Goal: Task Accomplishment & Management: Manage account settings

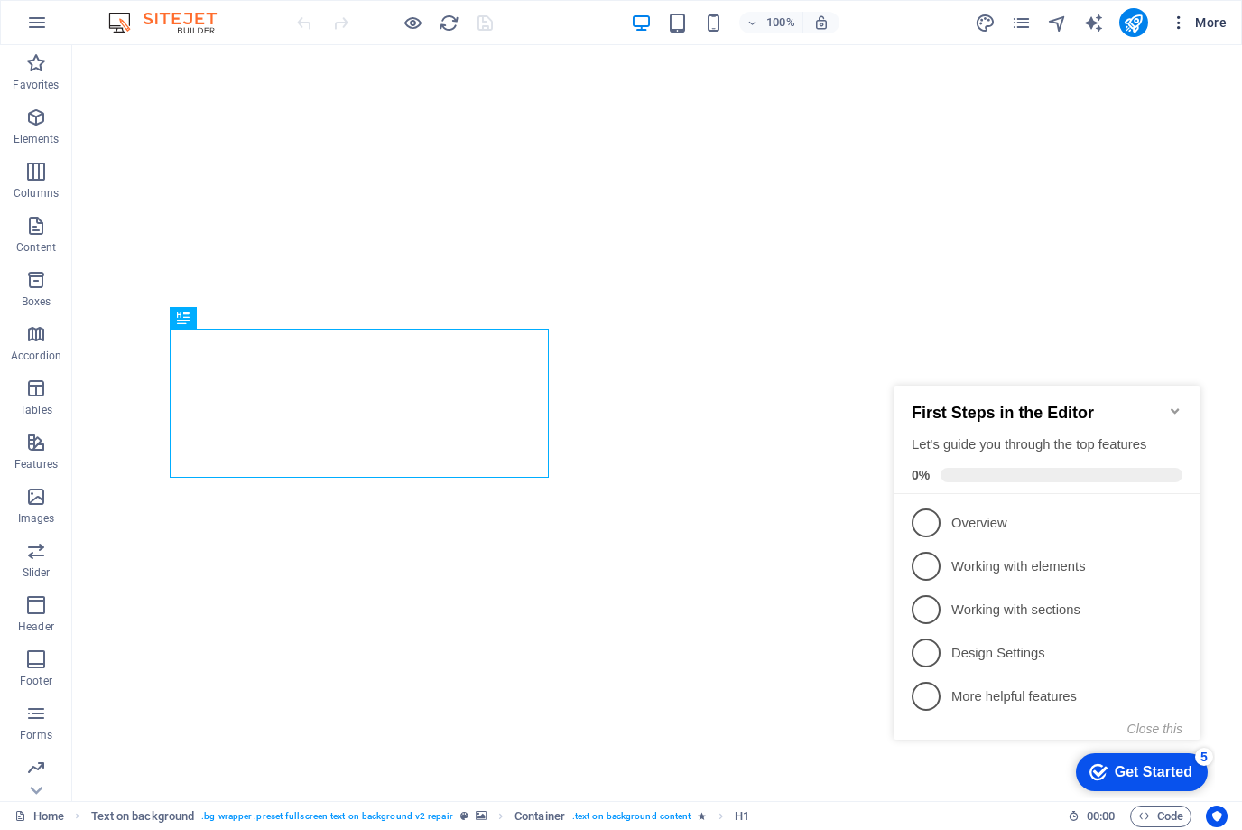
click at [1209, 20] on span "More" at bounding box center [1198, 23] width 57 height 18
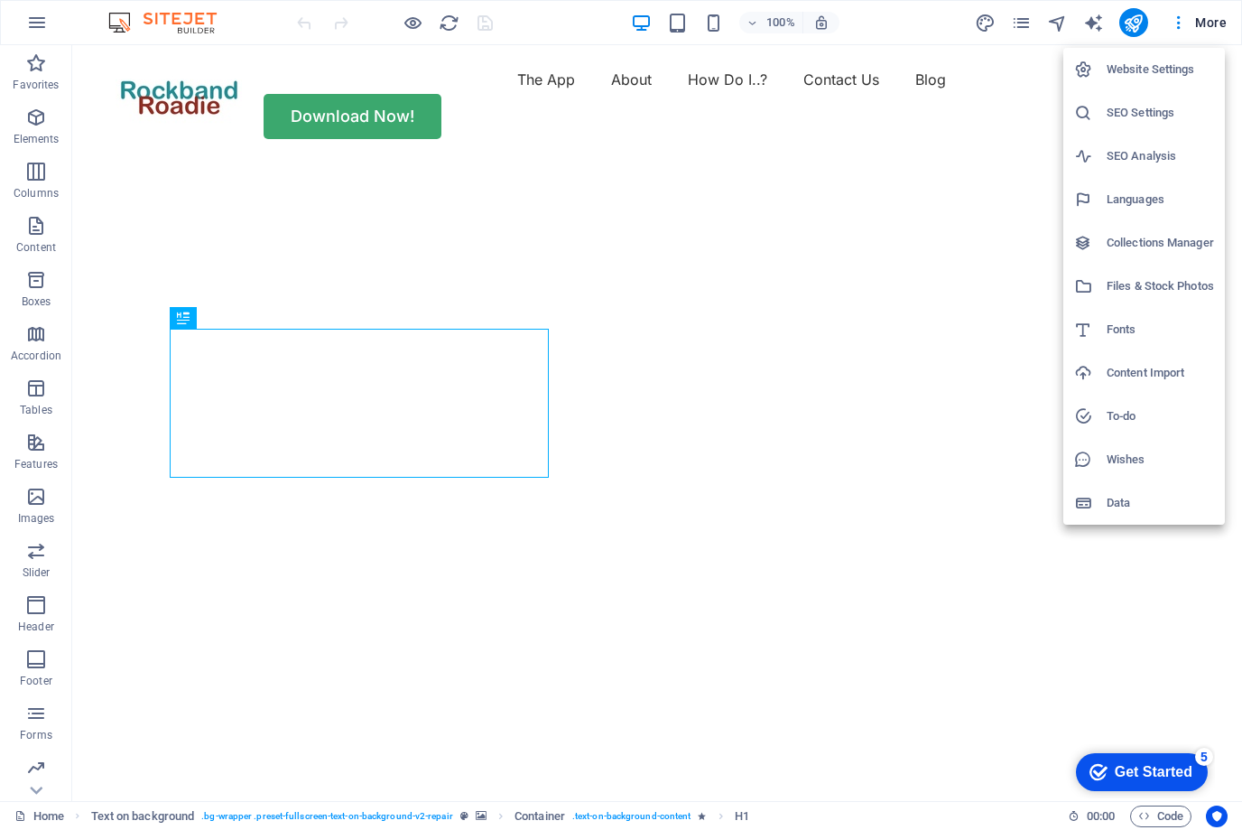
click at [1151, 60] on h6 "Website Settings" at bounding box center [1160, 70] width 107 height 22
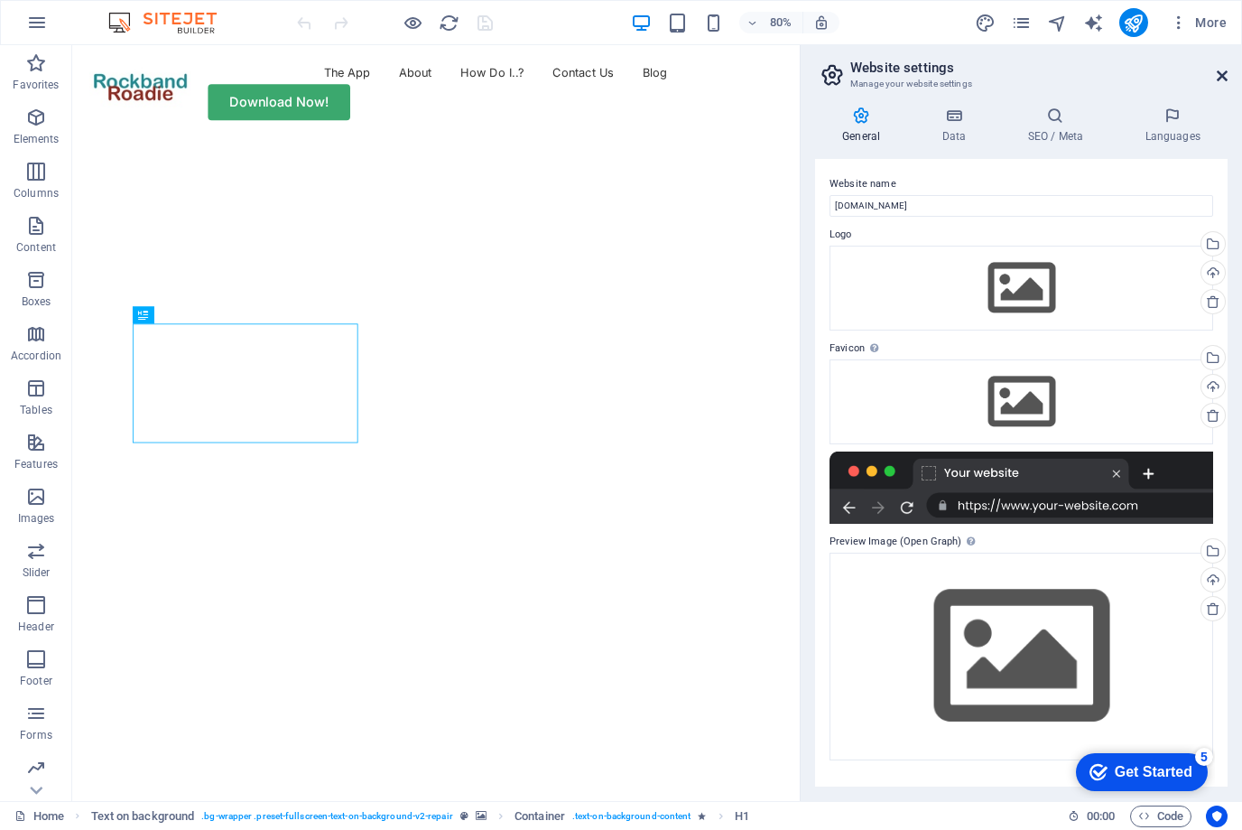
click at [1221, 70] on icon at bounding box center [1222, 76] width 11 height 14
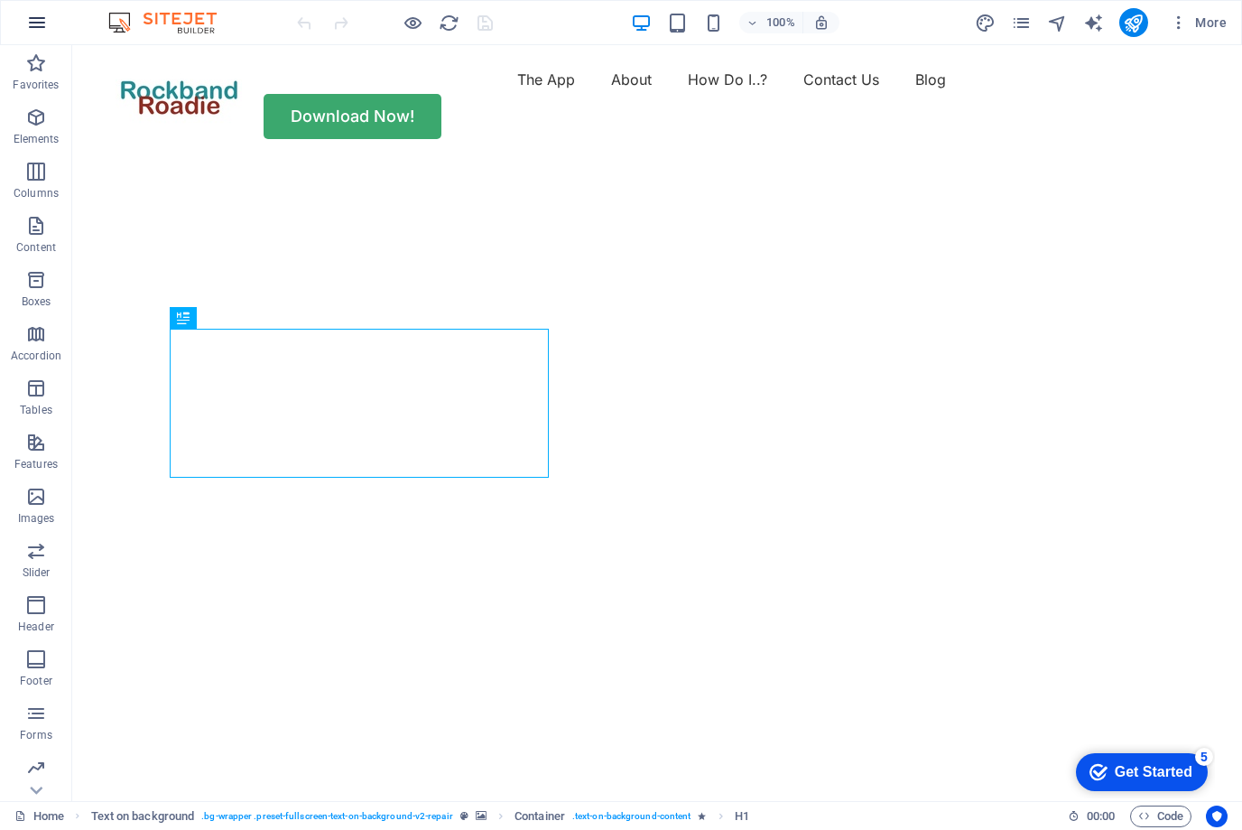
click at [34, 23] on icon "button" at bounding box center [37, 23] width 22 height 22
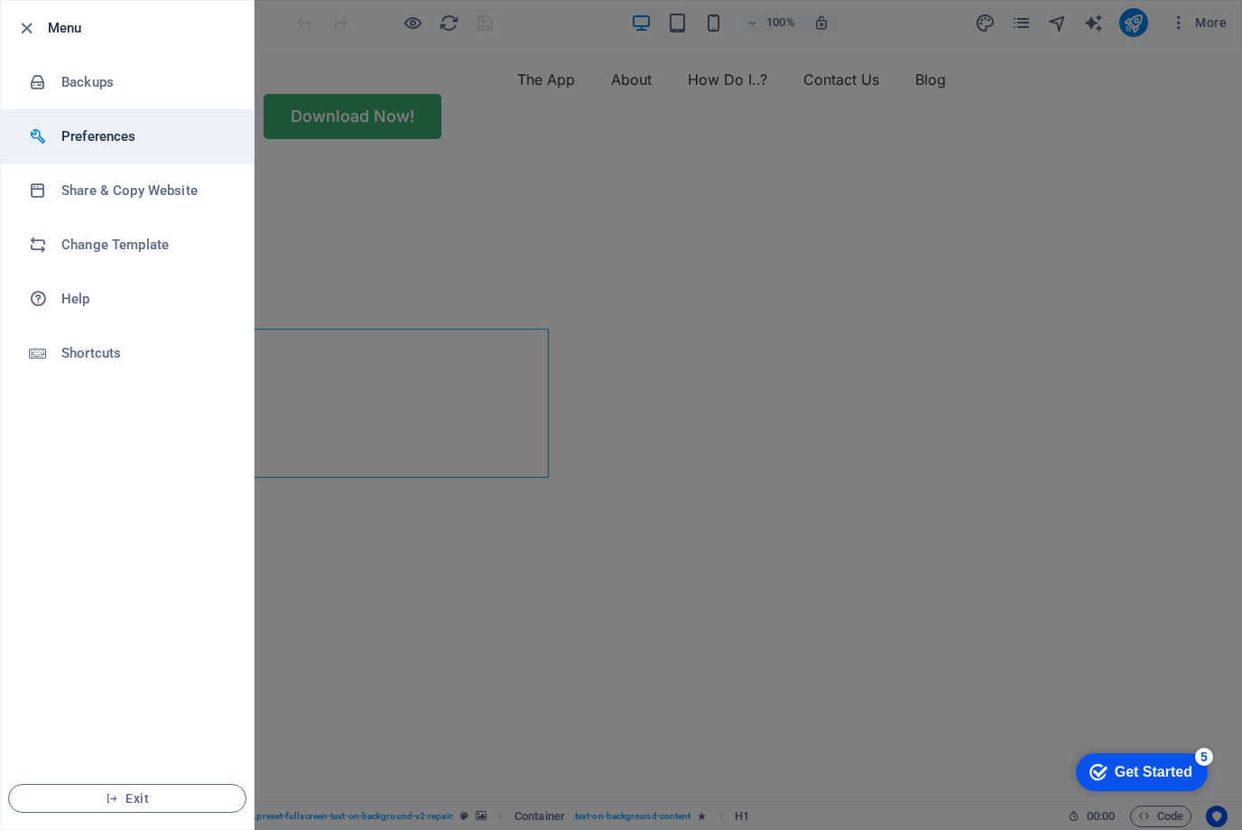
click at [85, 141] on h6 "Preferences" at bounding box center [144, 136] width 167 height 22
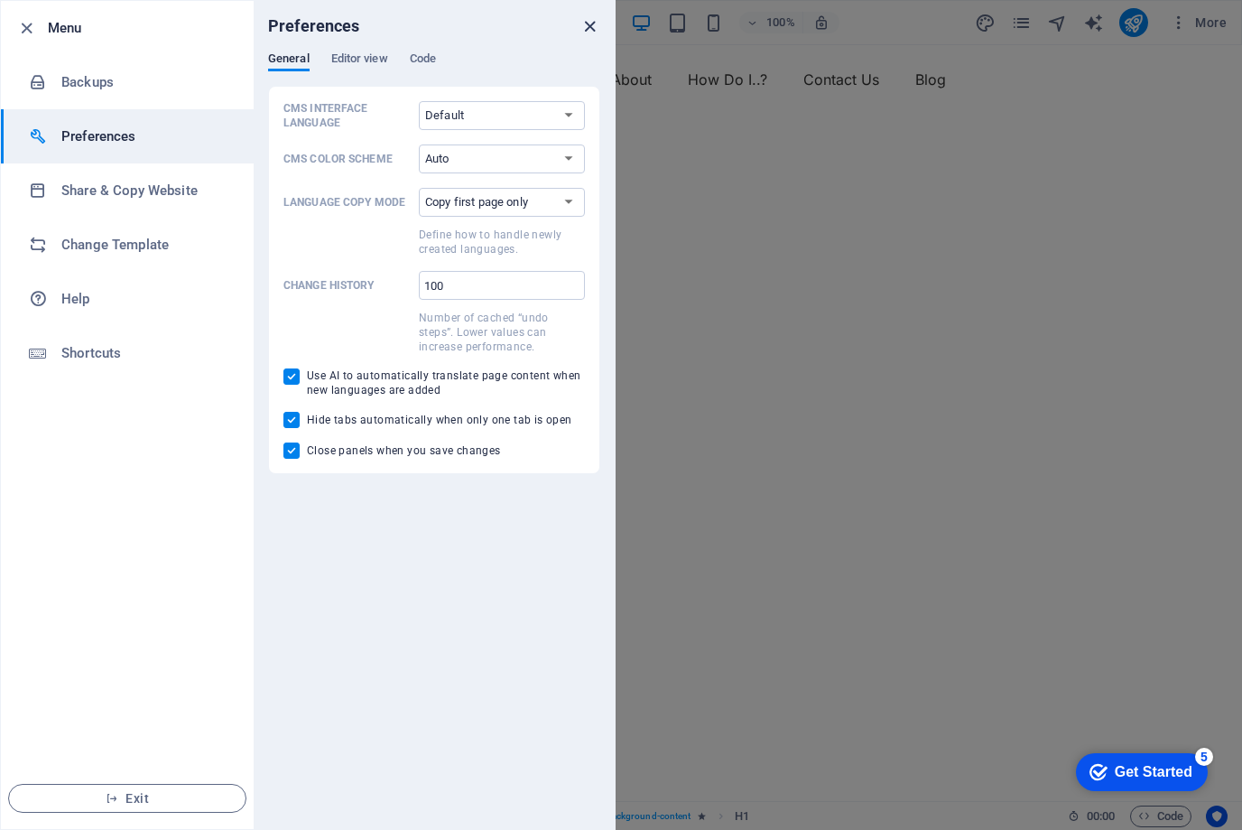
click at [592, 17] on icon "close" at bounding box center [589, 26] width 21 height 21
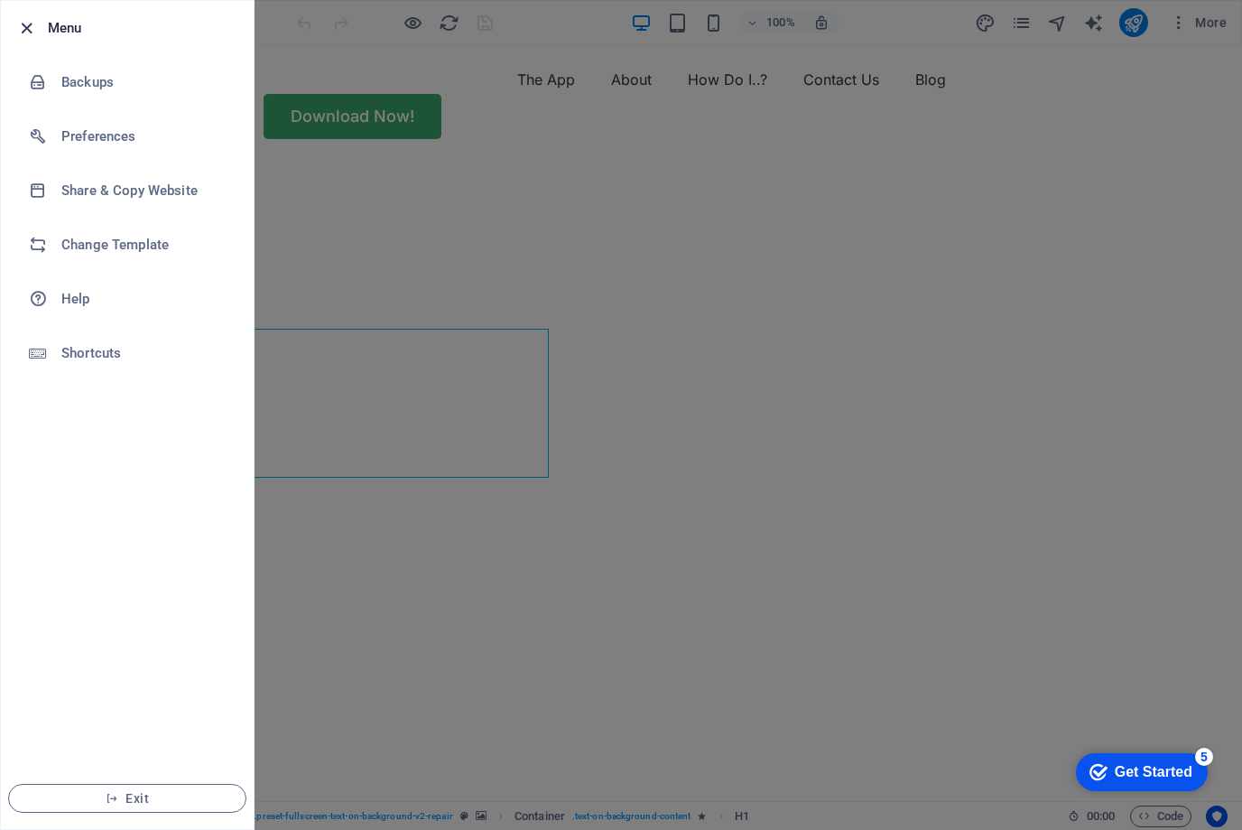
click at [34, 23] on icon "button" at bounding box center [26, 28] width 21 height 21
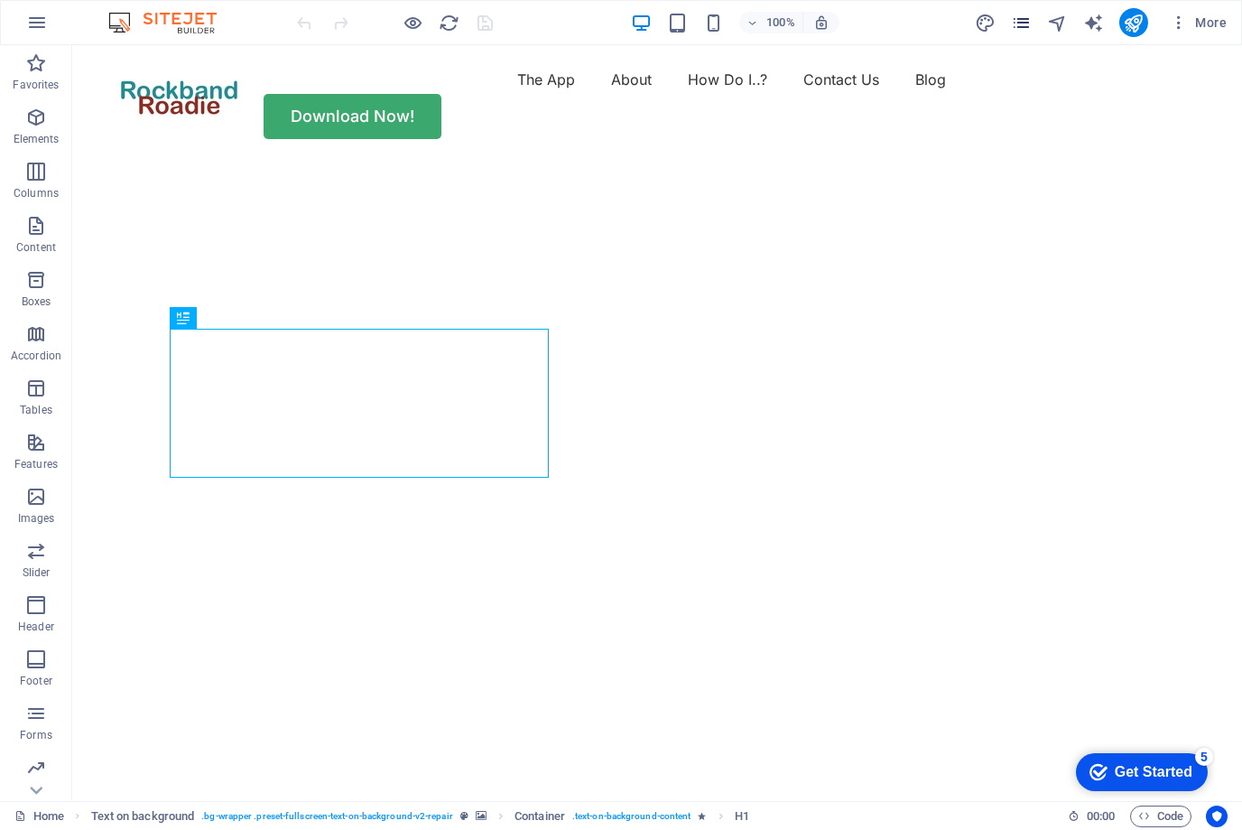
click at [1020, 14] on icon "pages" at bounding box center [1021, 23] width 21 height 21
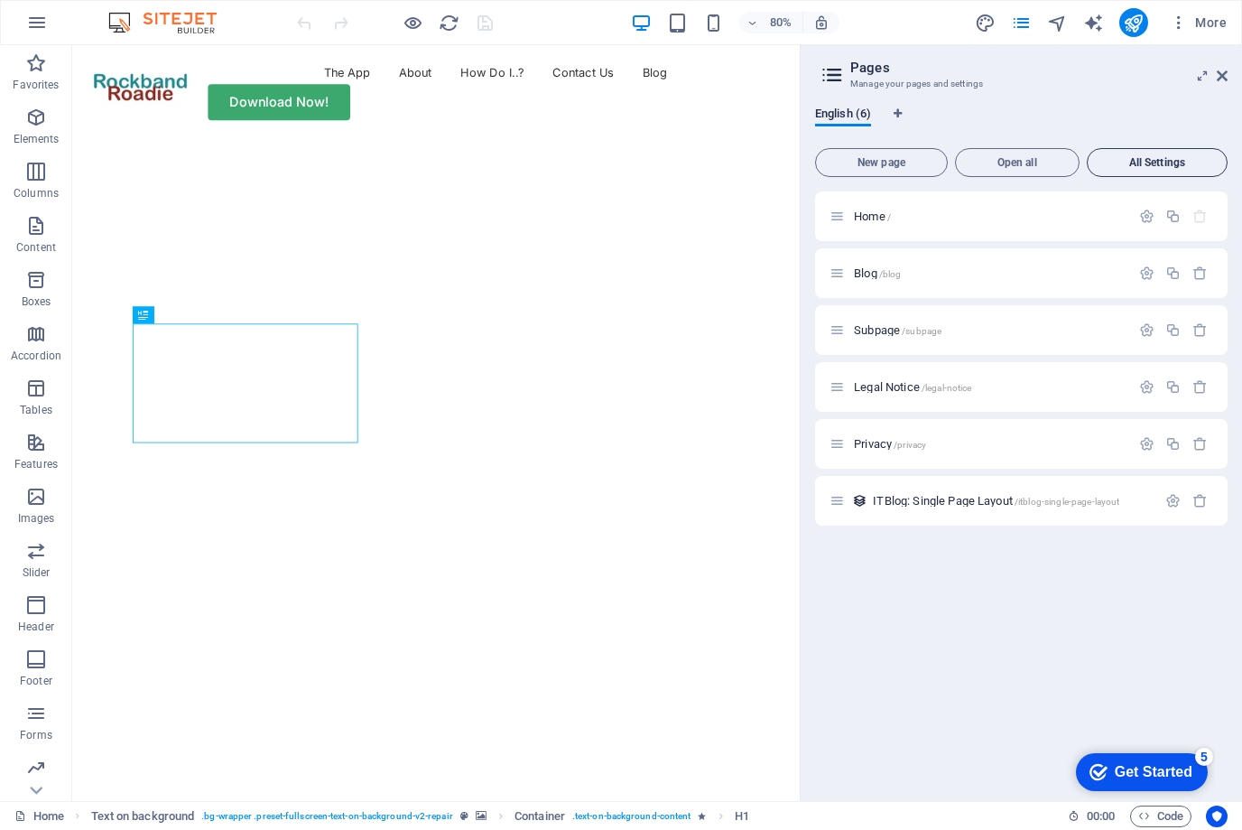
click at [1180, 165] on span "All Settings" at bounding box center [1157, 162] width 125 height 11
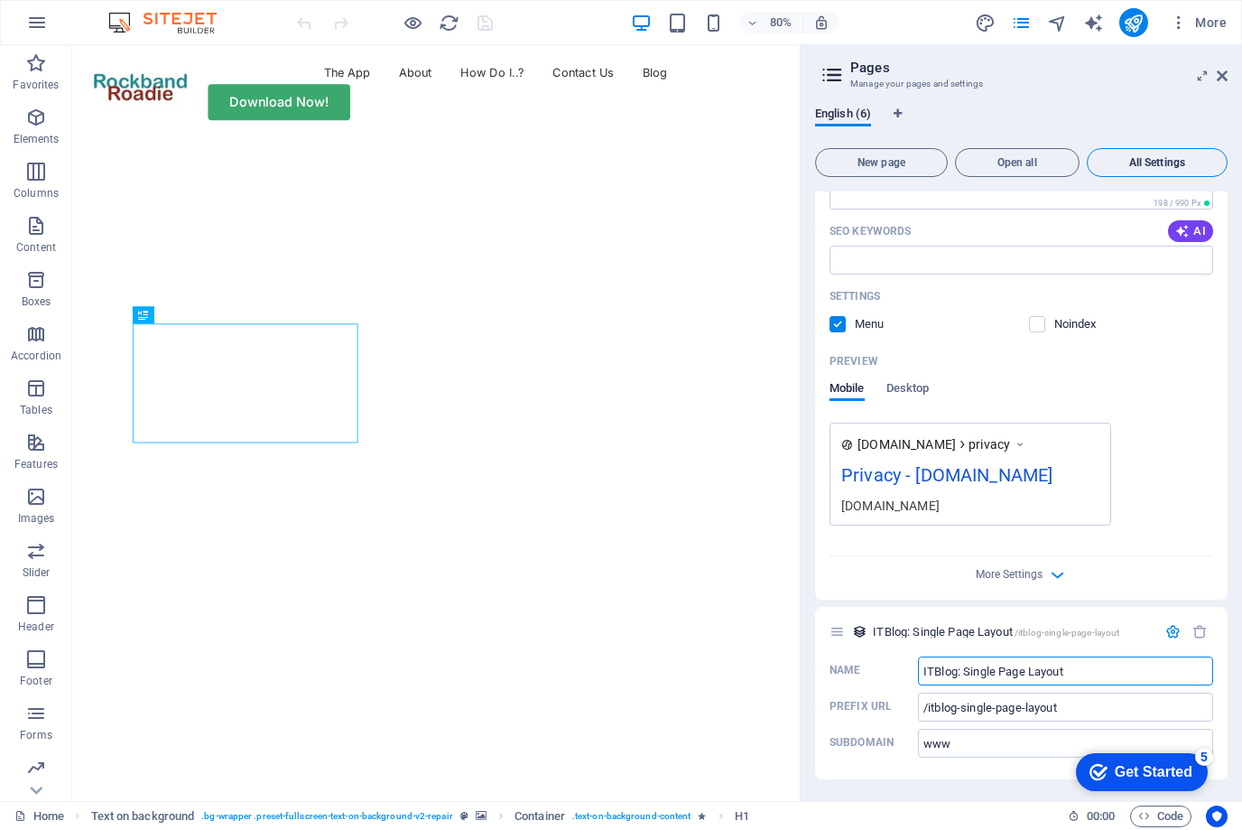
scroll to position [3360, 0]
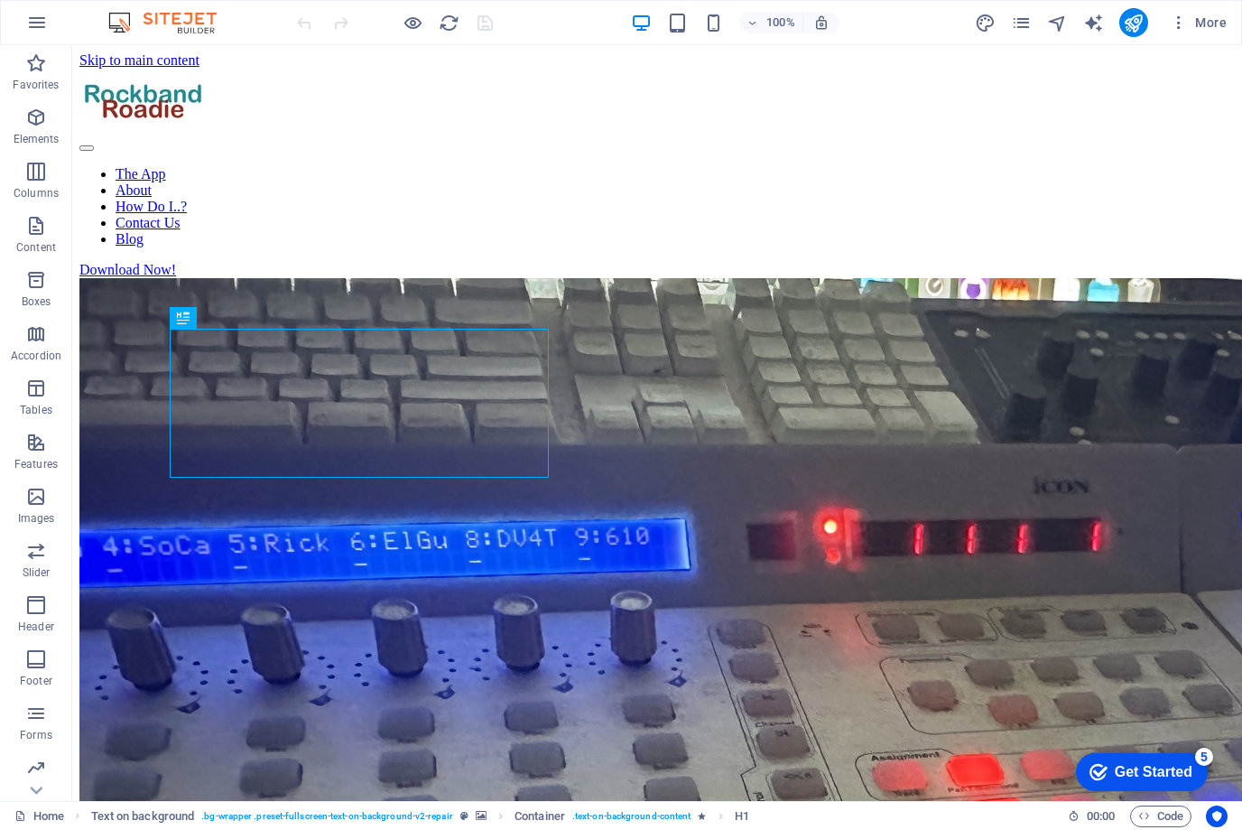
click at [171, 23] on img at bounding box center [171, 23] width 135 height 22
click at [171, 13] on img at bounding box center [171, 23] width 135 height 22
click at [99, 17] on div "100% More" at bounding box center [621, 22] width 1240 height 43
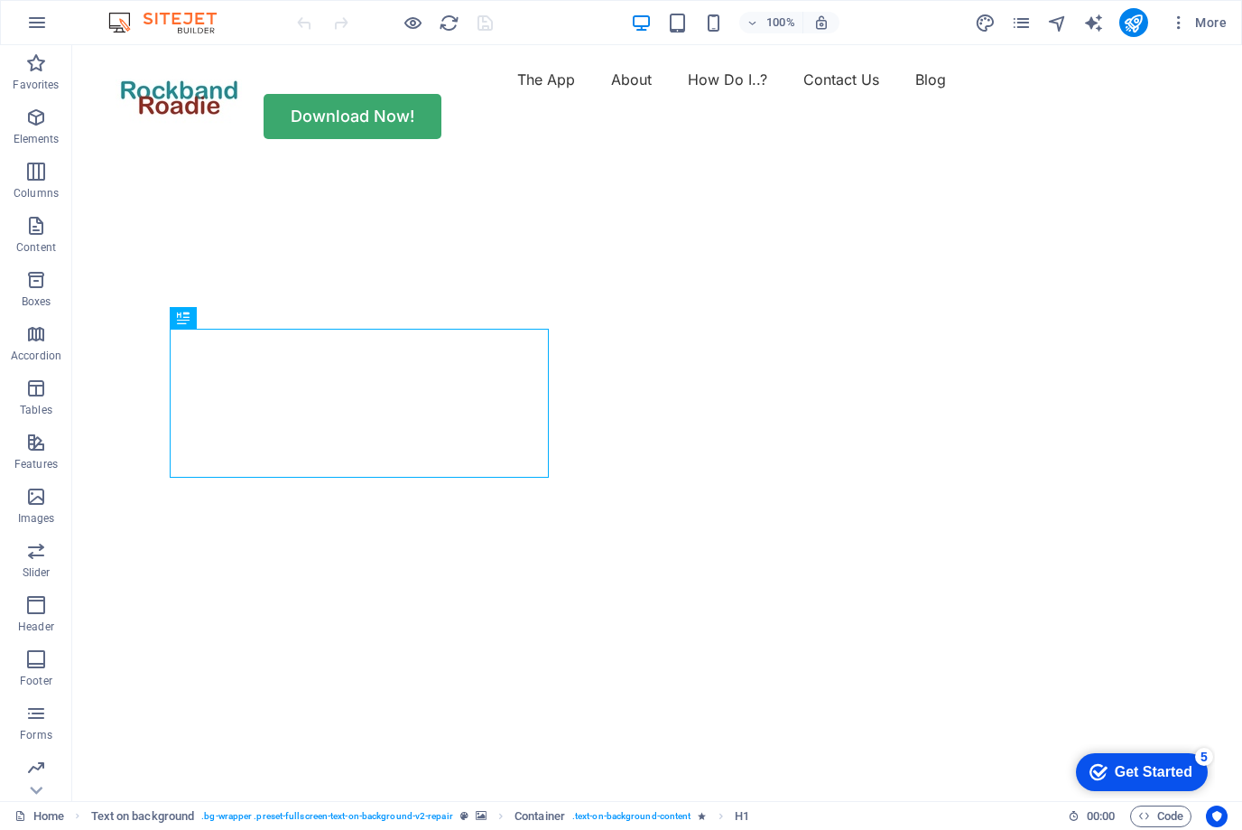
click at [160, 22] on img at bounding box center [171, 23] width 135 height 22
click at [1024, 15] on icon "pages" at bounding box center [1021, 23] width 21 height 21
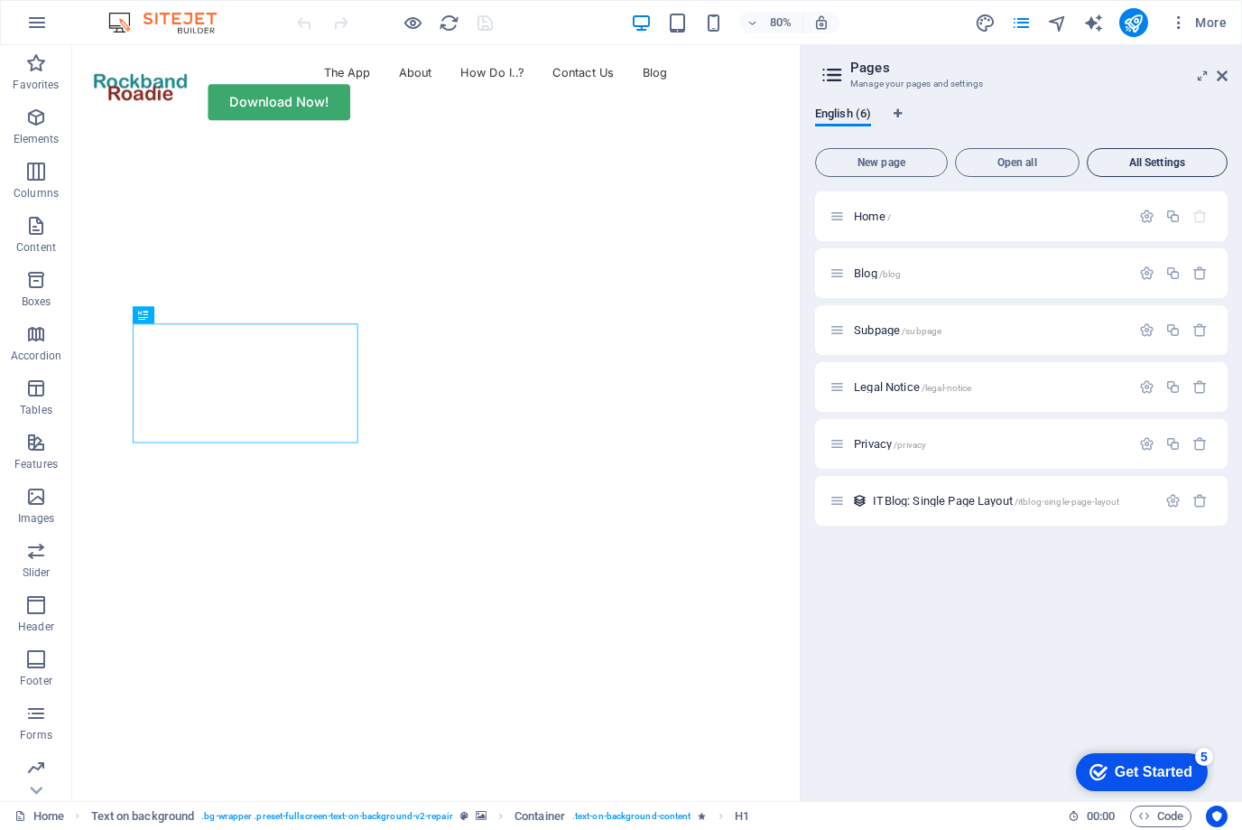
click at [1166, 159] on span "All Settings" at bounding box center [1157, 162] width 125 height 11
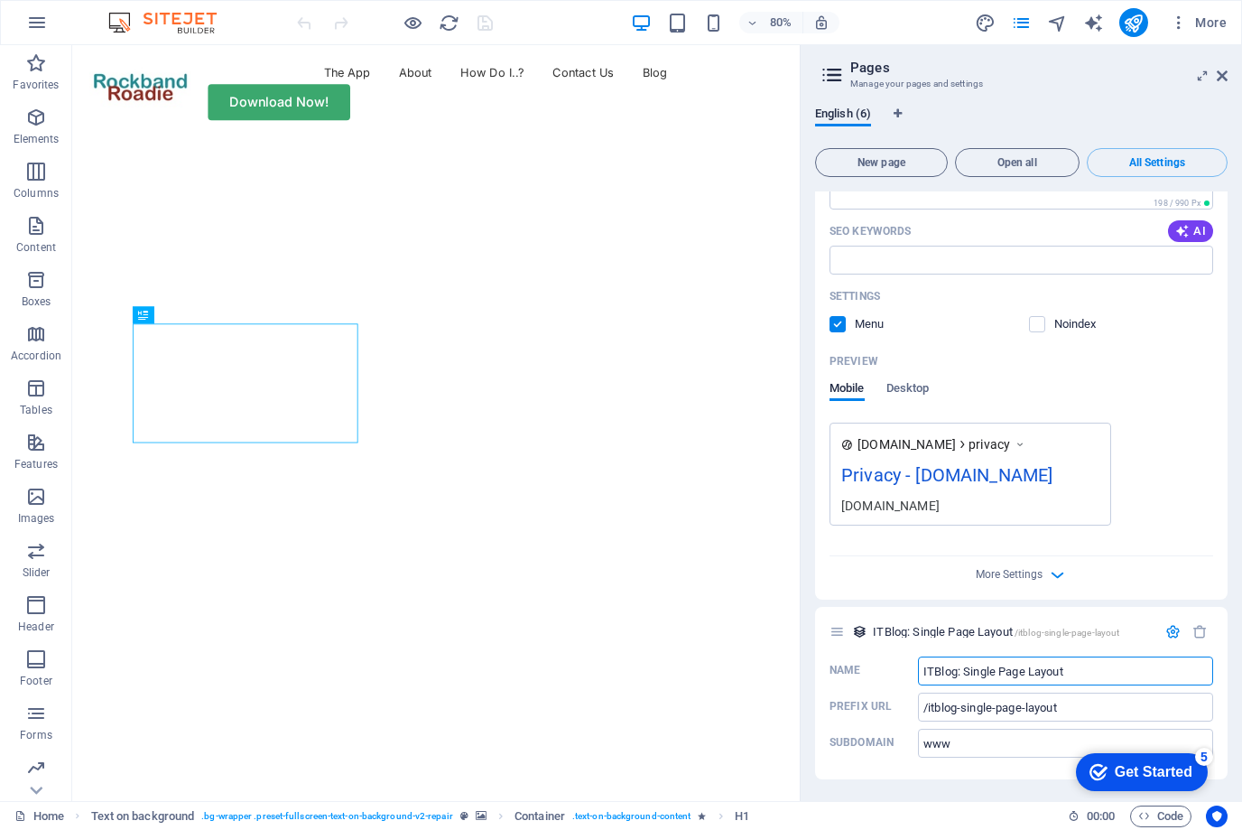
click at [156, 114] on div at bounding box center [157, 96] width 126 height 63
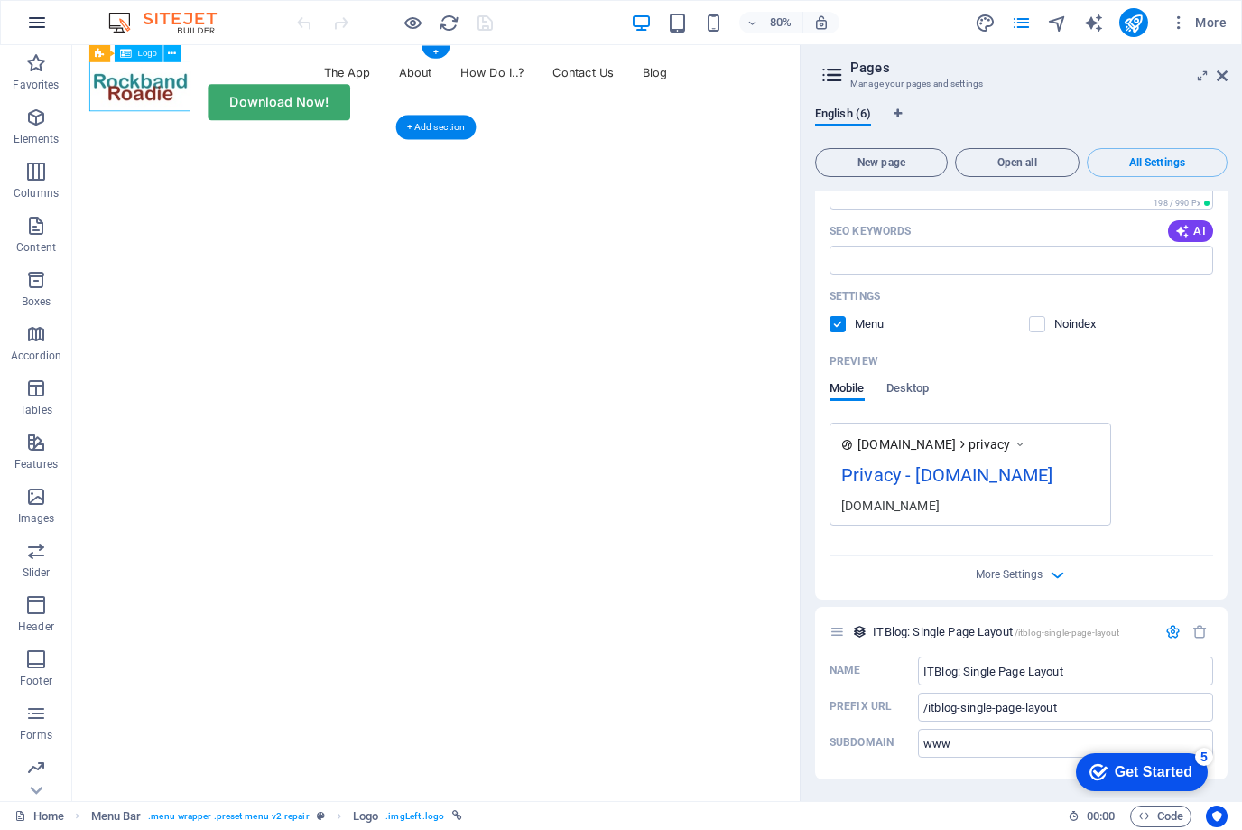
click at [37, 29] on icon "button" at bounding box center [37, 23] width 22 height 22
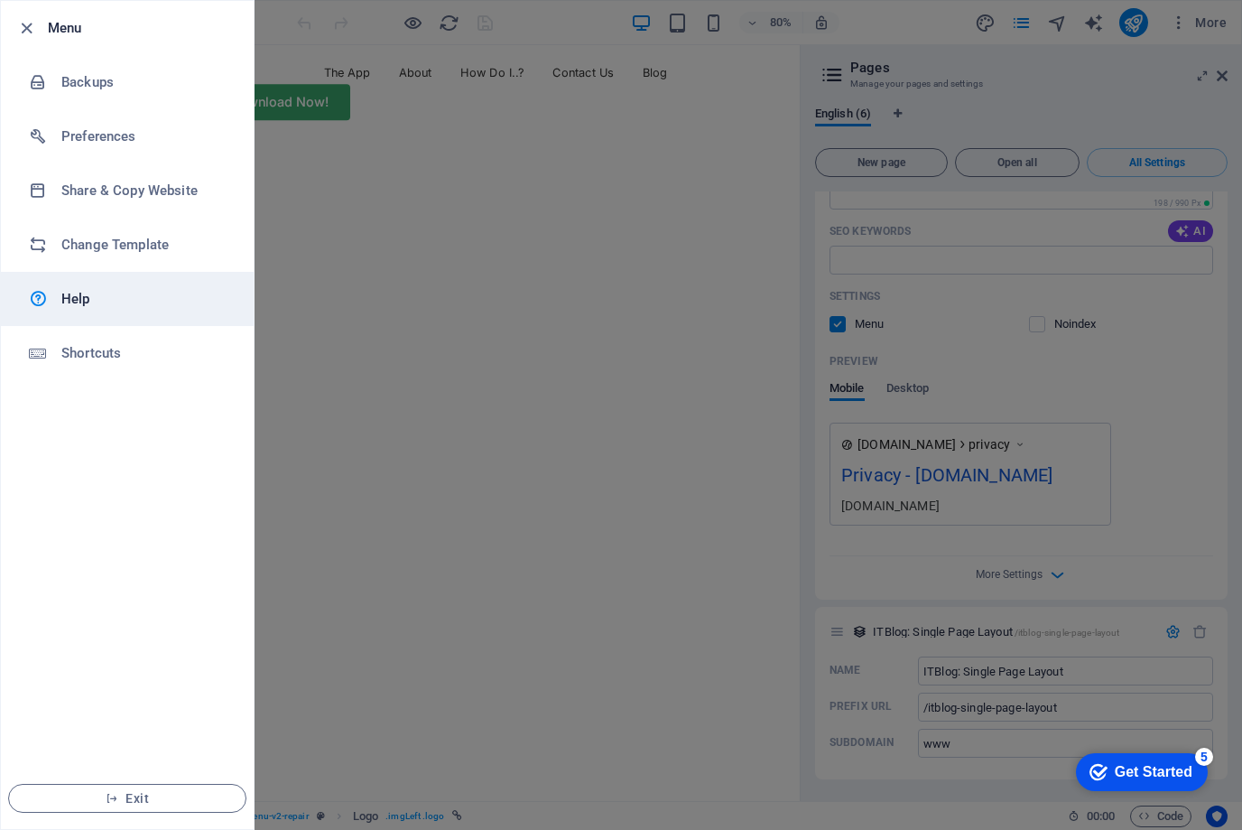
click at [54, 297] on div at bounding box center [45, 299] width 32 height 22
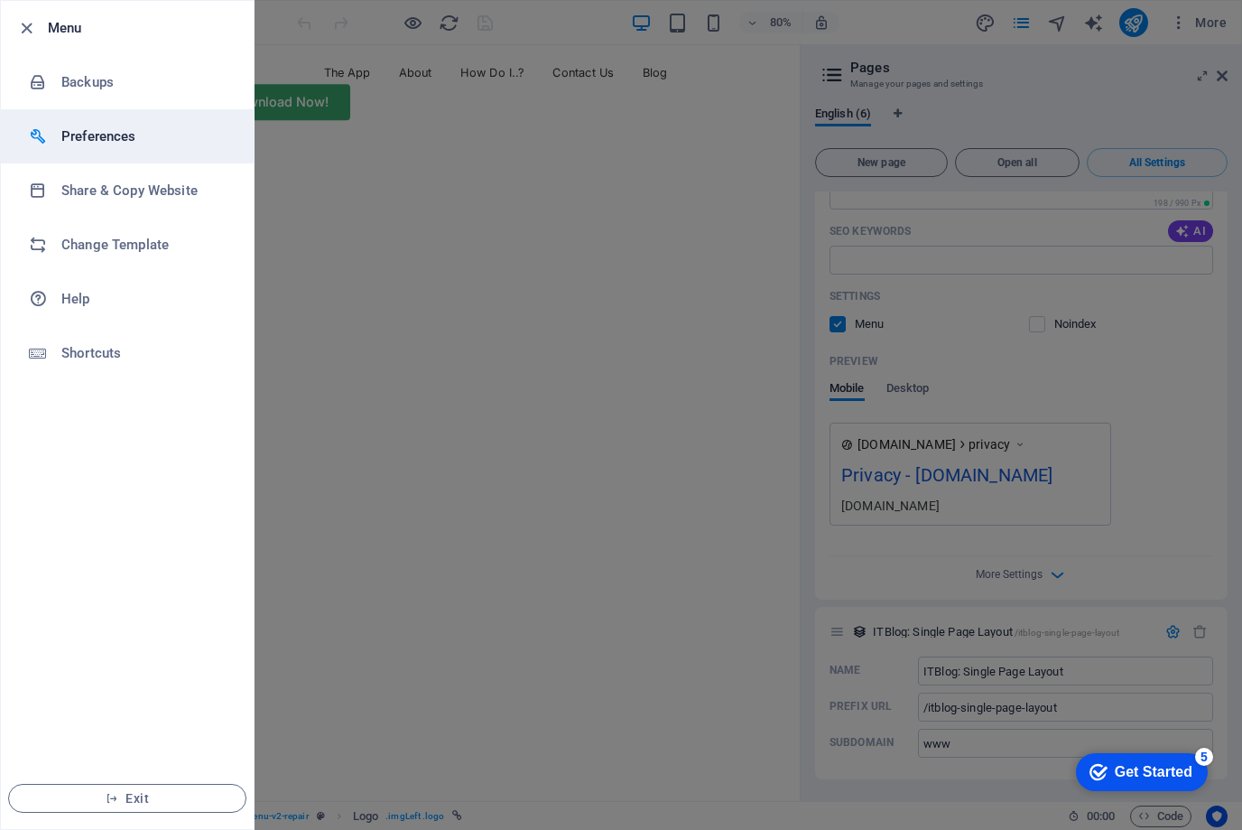
click at [79, 122] on li "Preferences" at bounding box center [127, 136] width 253 height 54
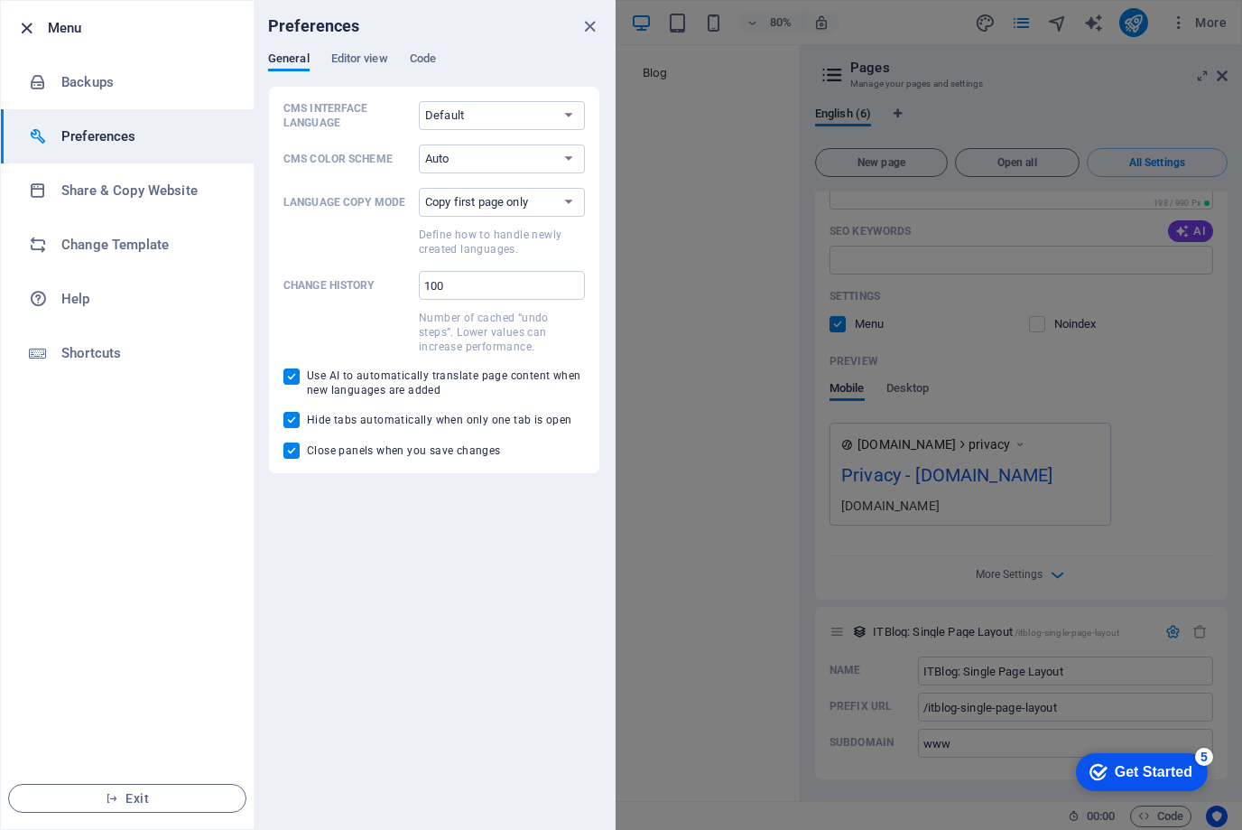
click at [32, 35] on icon "button" at bounding box center [26, 28] width 21 height 21
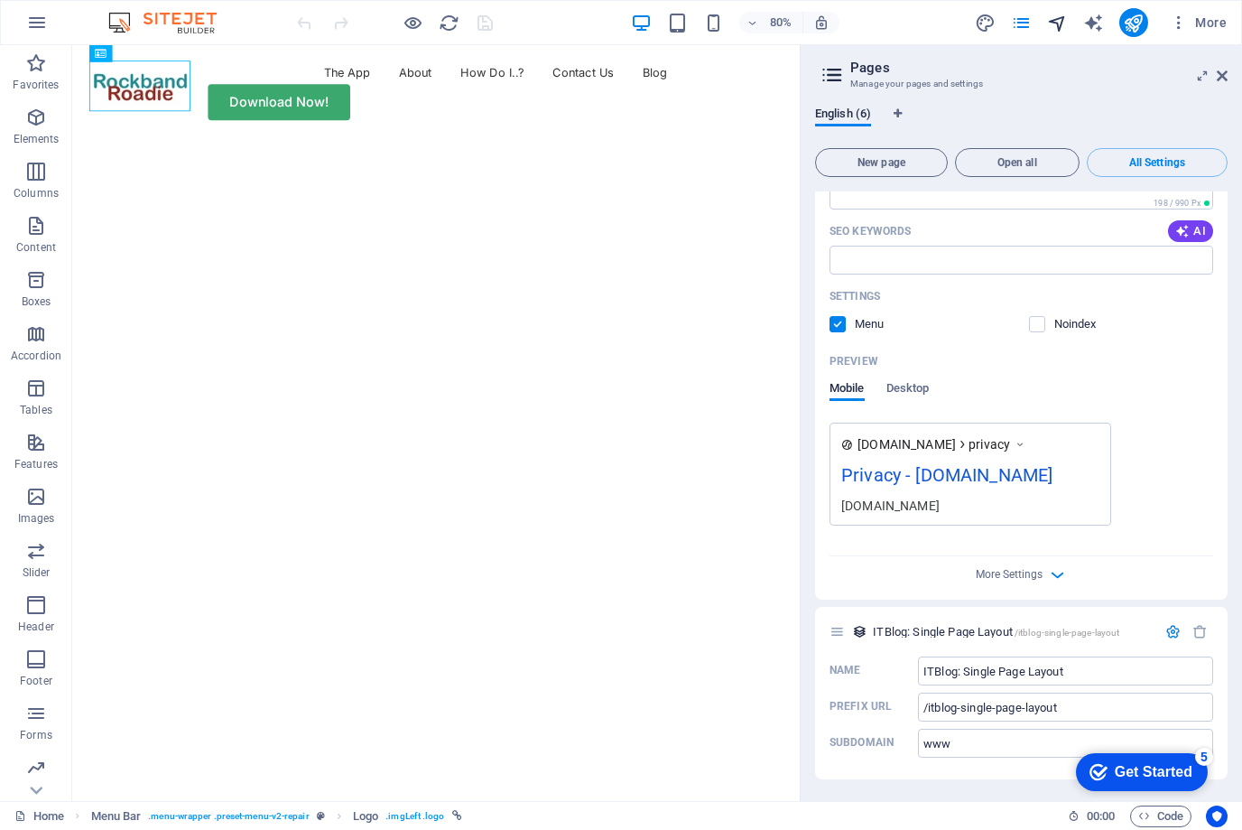
click at [1057, 24] on icon "navigator" at bounding box center [1057, 23] width 21 height 21
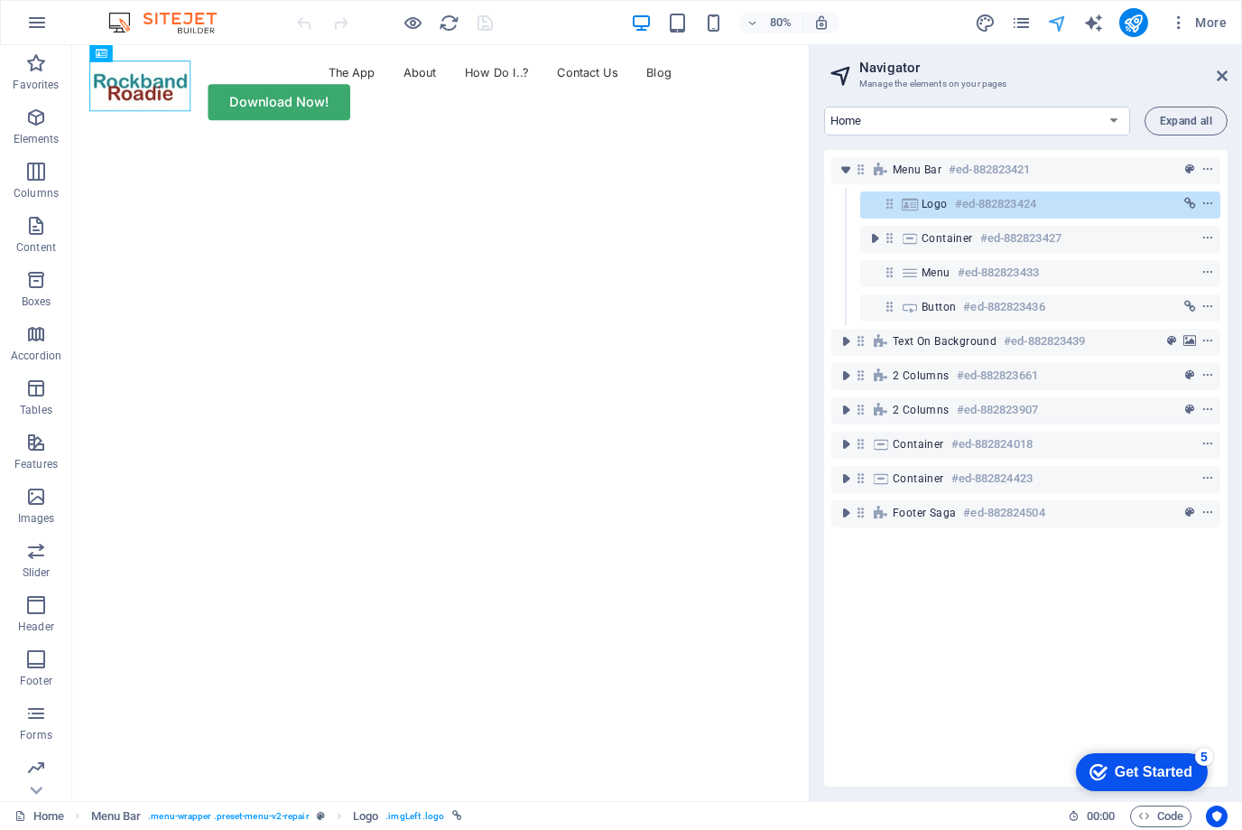
click at [1058, 20] on icon "navigator" at bounding box center [1057, 23] width 21 height 21
click at [1173, 29] on icon "button" at bounding box center [1179, 23] width 18 height 18
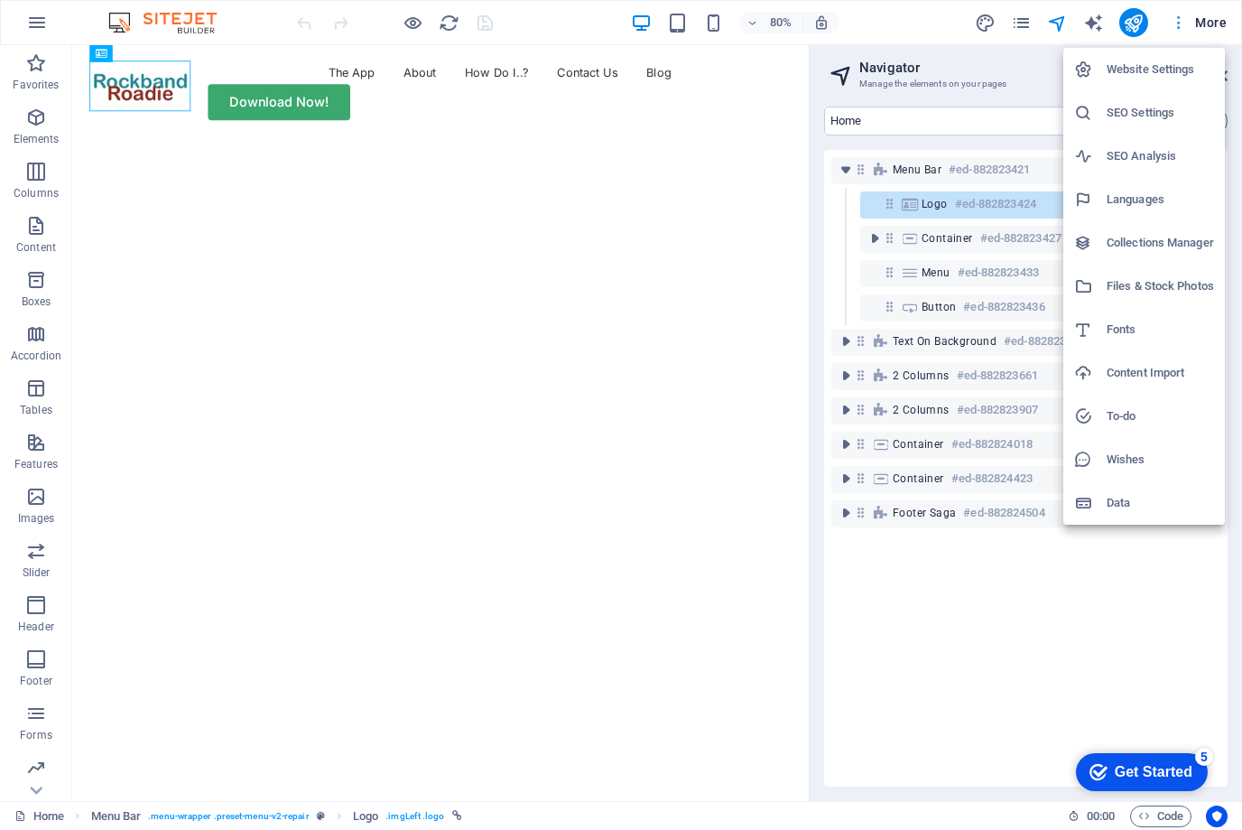
click at [1173, 28] on div at bounding box center [621, 415] width 1242 height 830
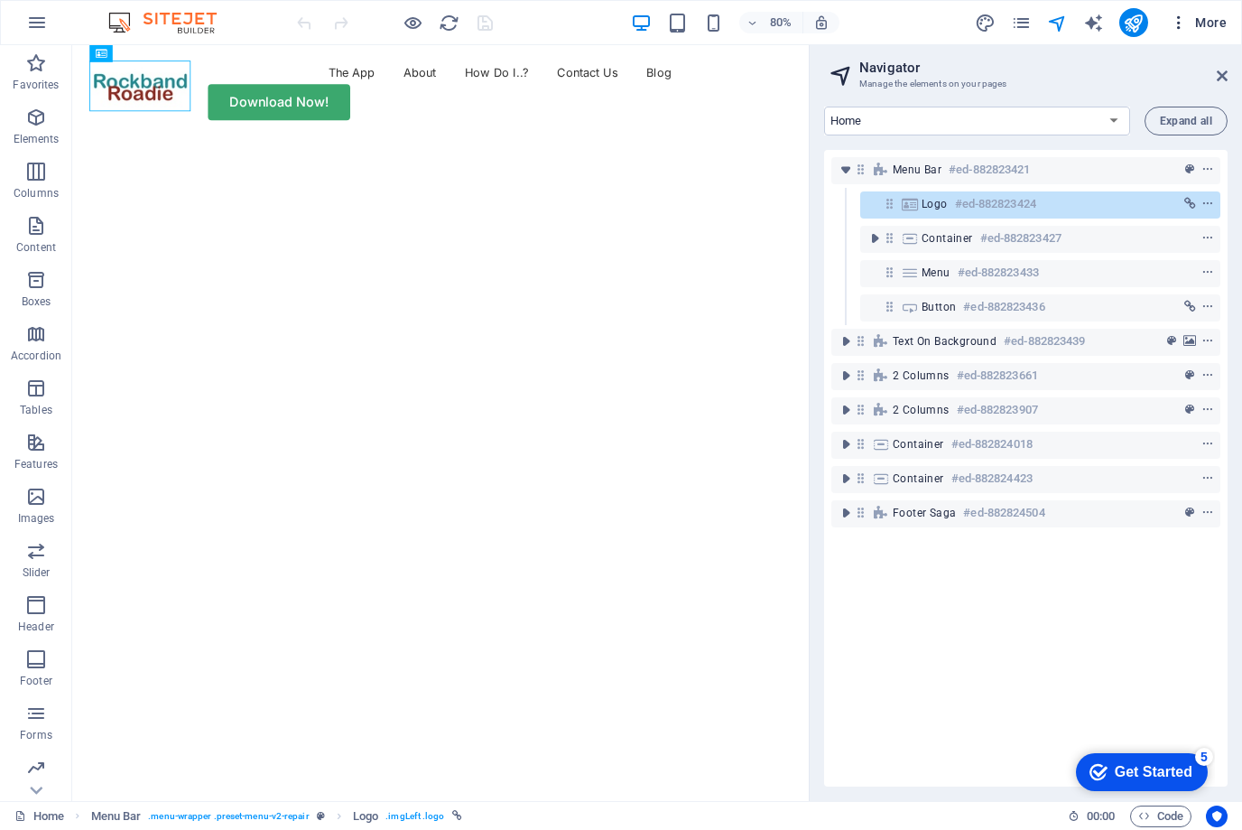
click at [1202, 18] on span "More" at bounding box center [1198, 23] width 57 height 18
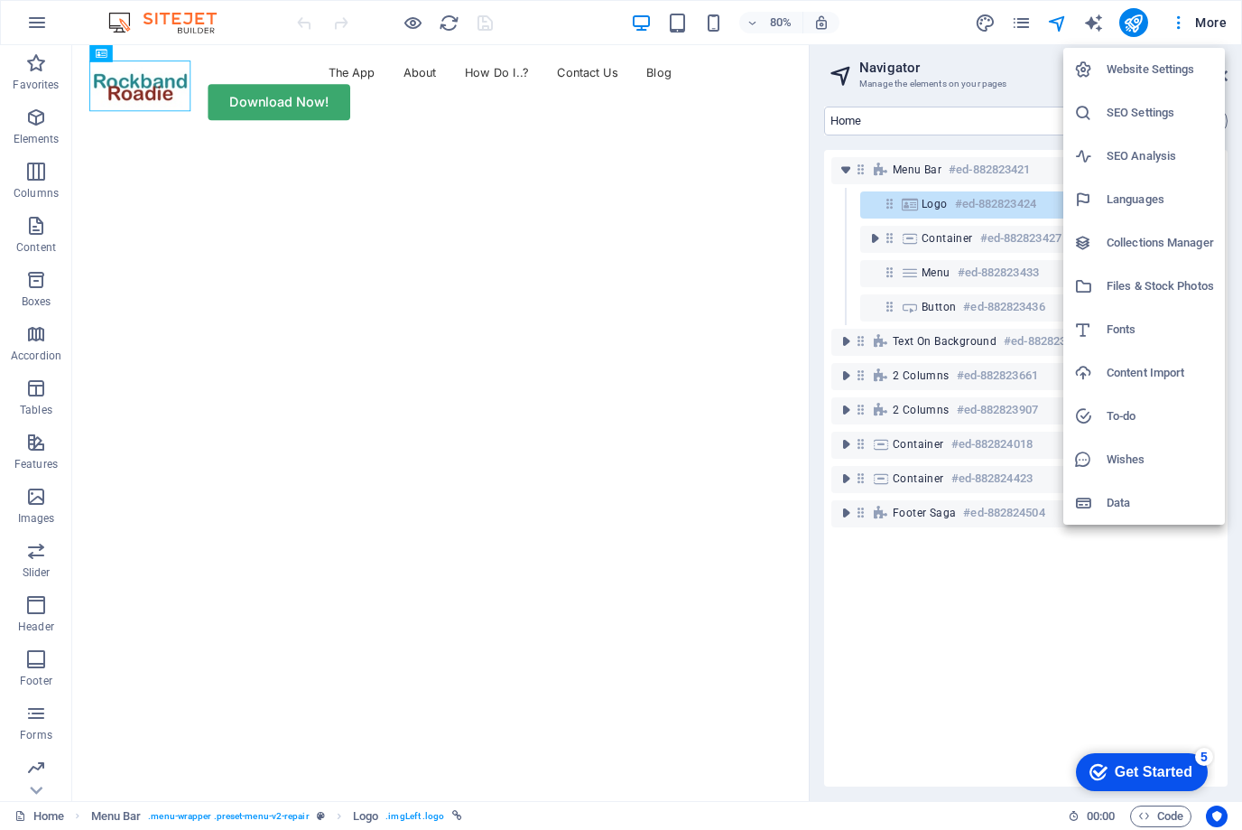
click at [1163, 72] on h6 "Website Settings" at bounding box center [1160, 70] width 107 height 22
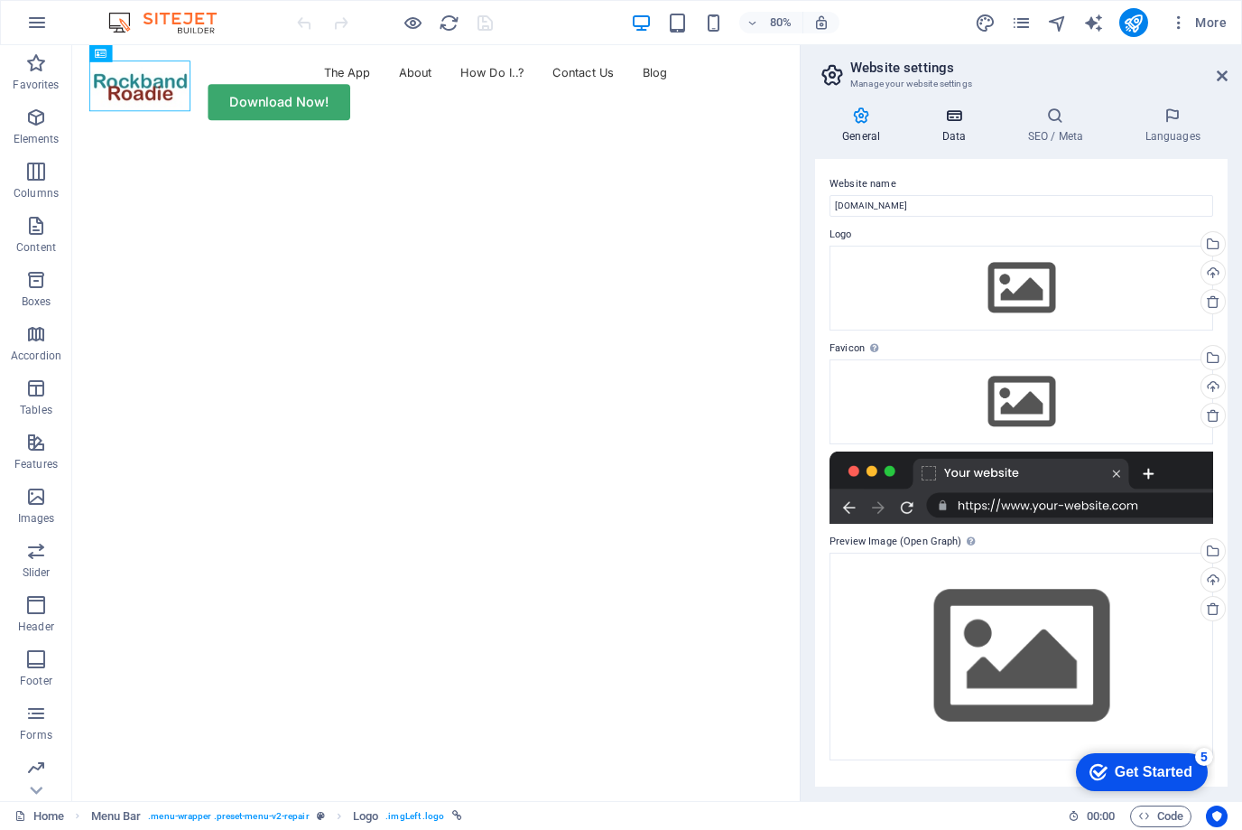
click at [956, 118] on icon at bounding box center [953, 116] width 79 height 18
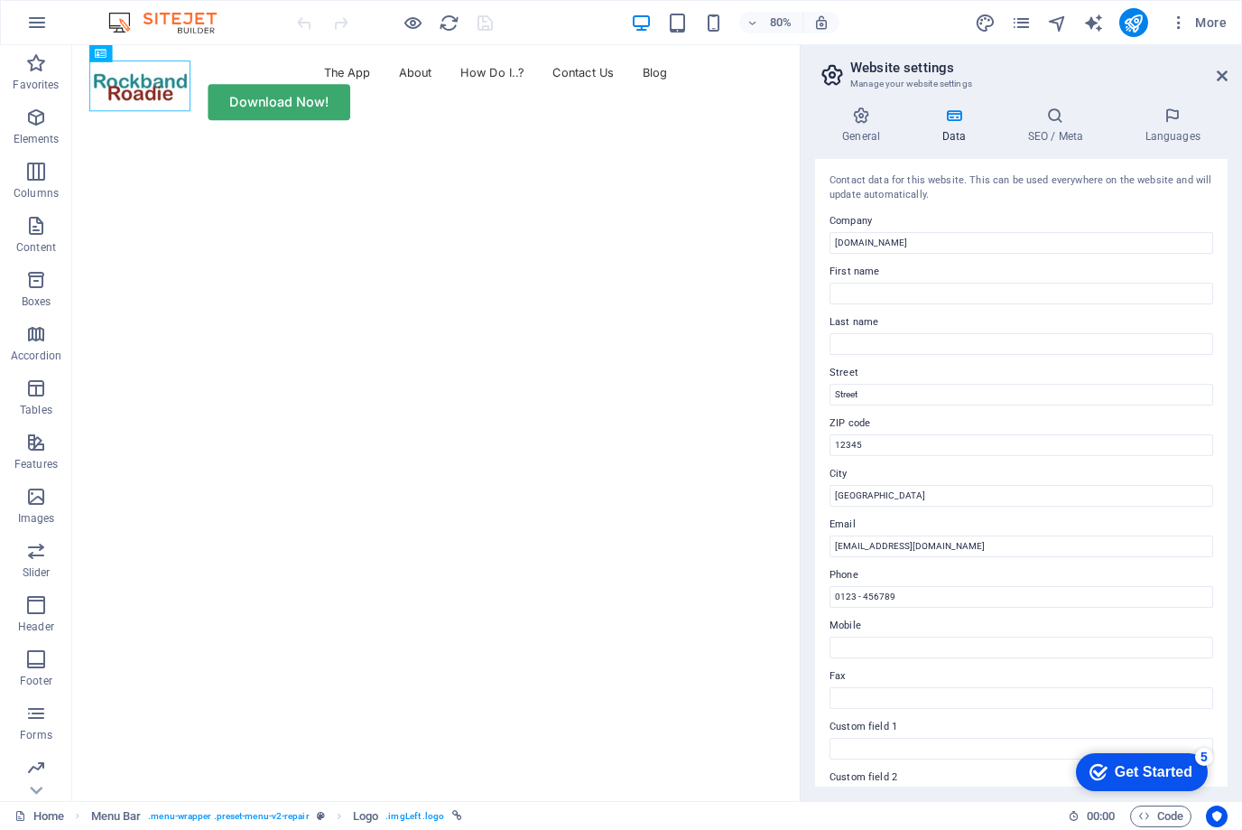
click at [1240, 125] on div "General Data SEO / Meta Languages Website name rockbandroadie.gavinkeen.com Log…" at bounding box center [1021, 446] width 441 height 709
click at [1227, 76] on icon at bounding box center [1222, 76] width 11 height 14
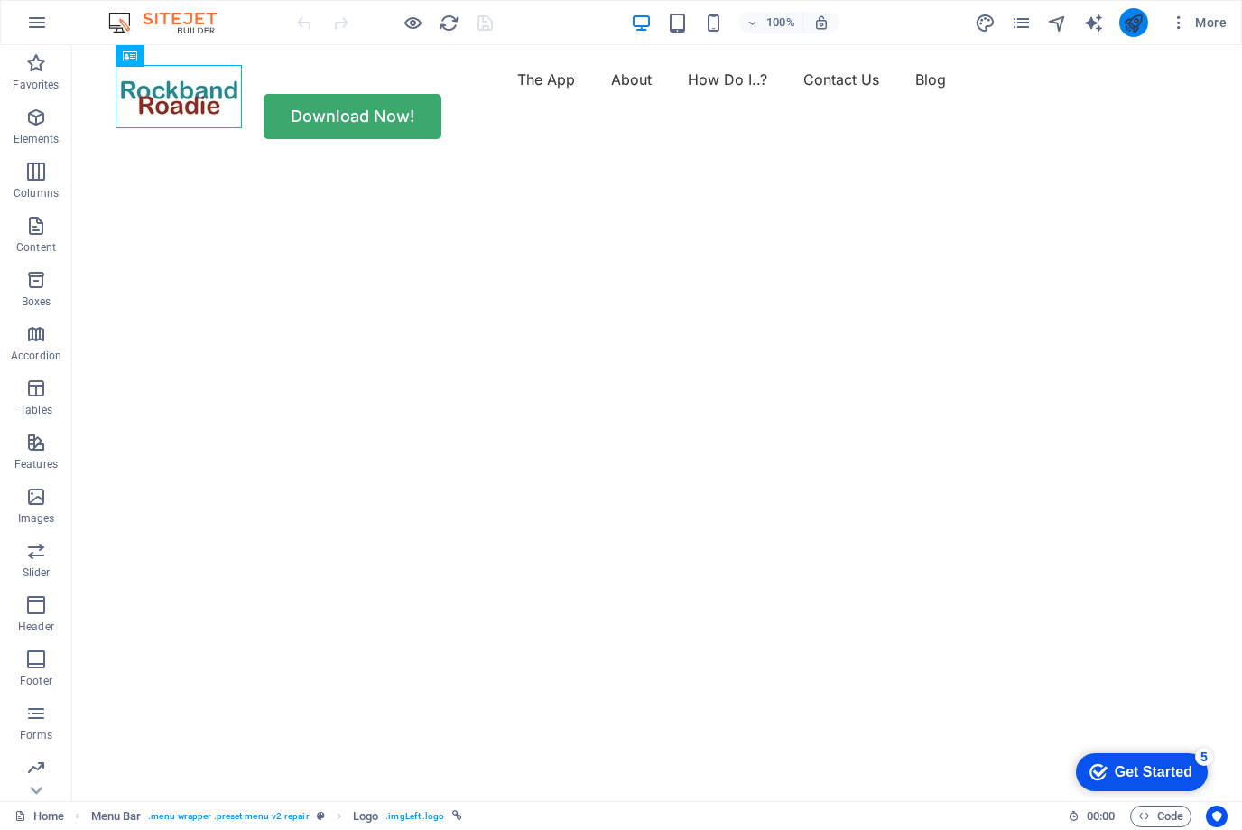
click at [1130, 28] on icon "publish" at bounding box center [1133, 23] width 21 height 21
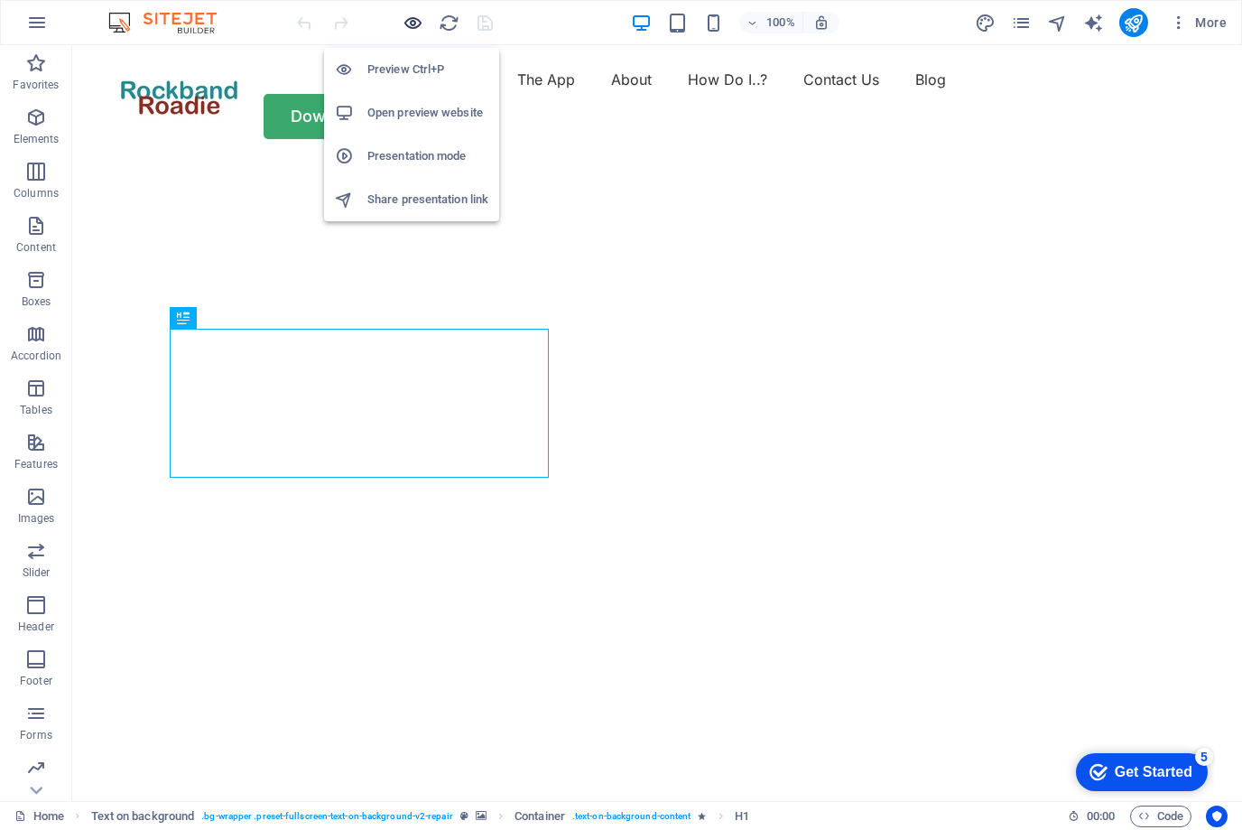
click at [411, 25] on icon "button" at bounding box center [413, 23] width 21 height 21
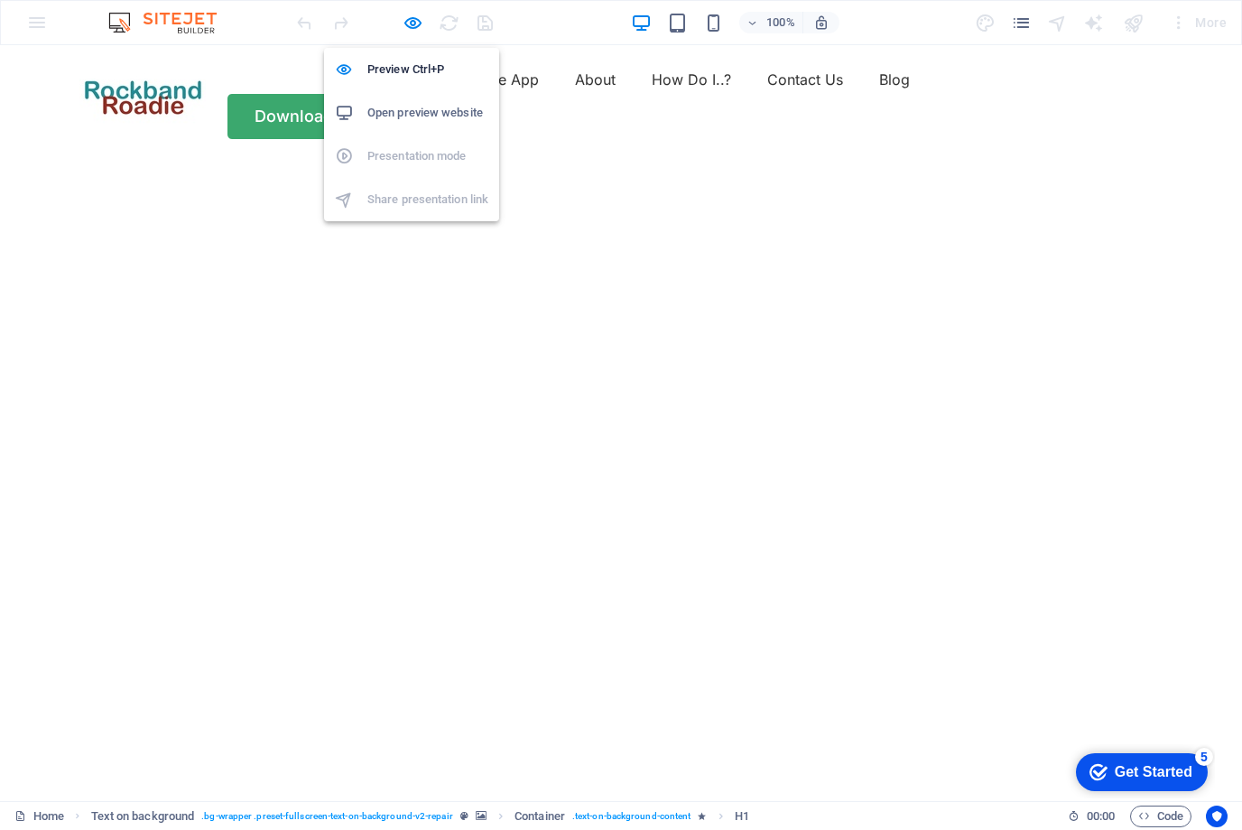
click at [153, 14] on img at bounding box center [171, 23] width 135 height 22
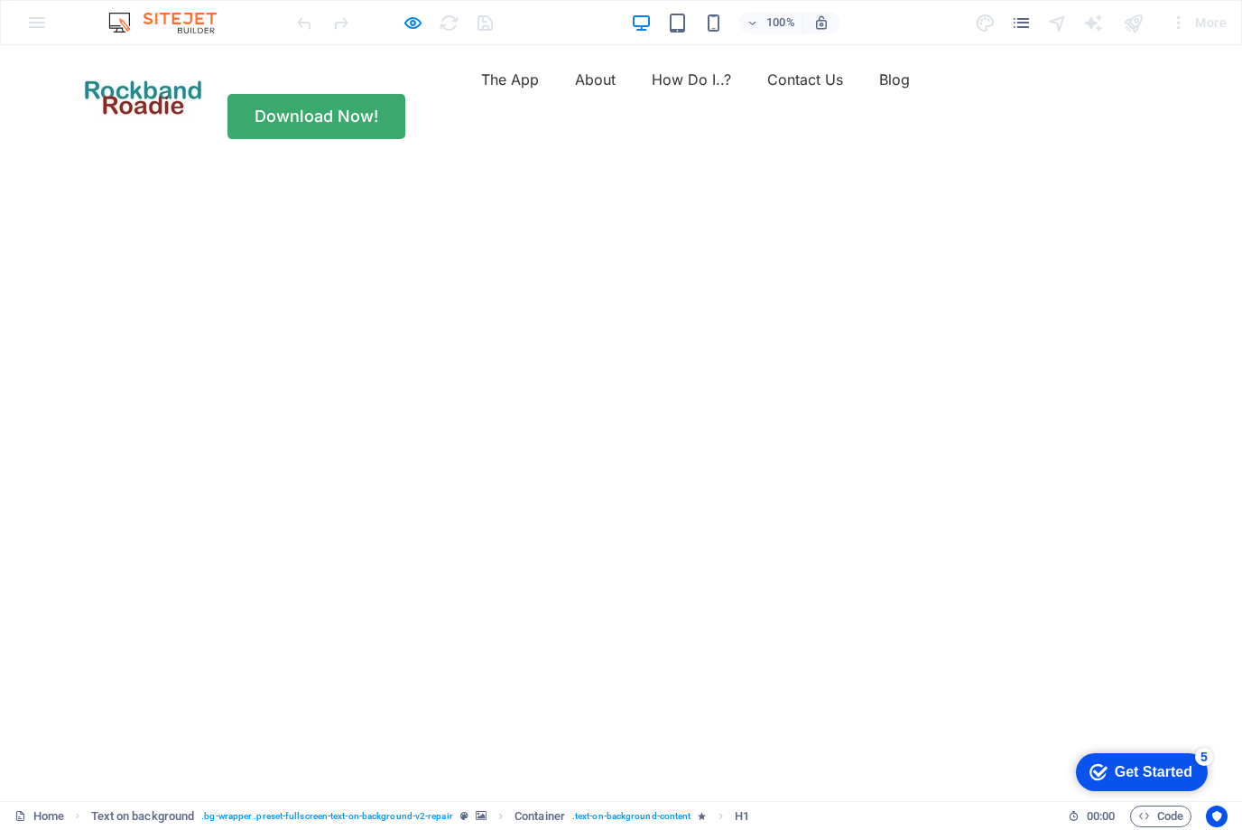
click at [164, 13] on img at bounding box center [171, 23] width 135 height 22
click at [1024, 15] on icon "pages" at bounding box center [1021, 23] width 21 height 21
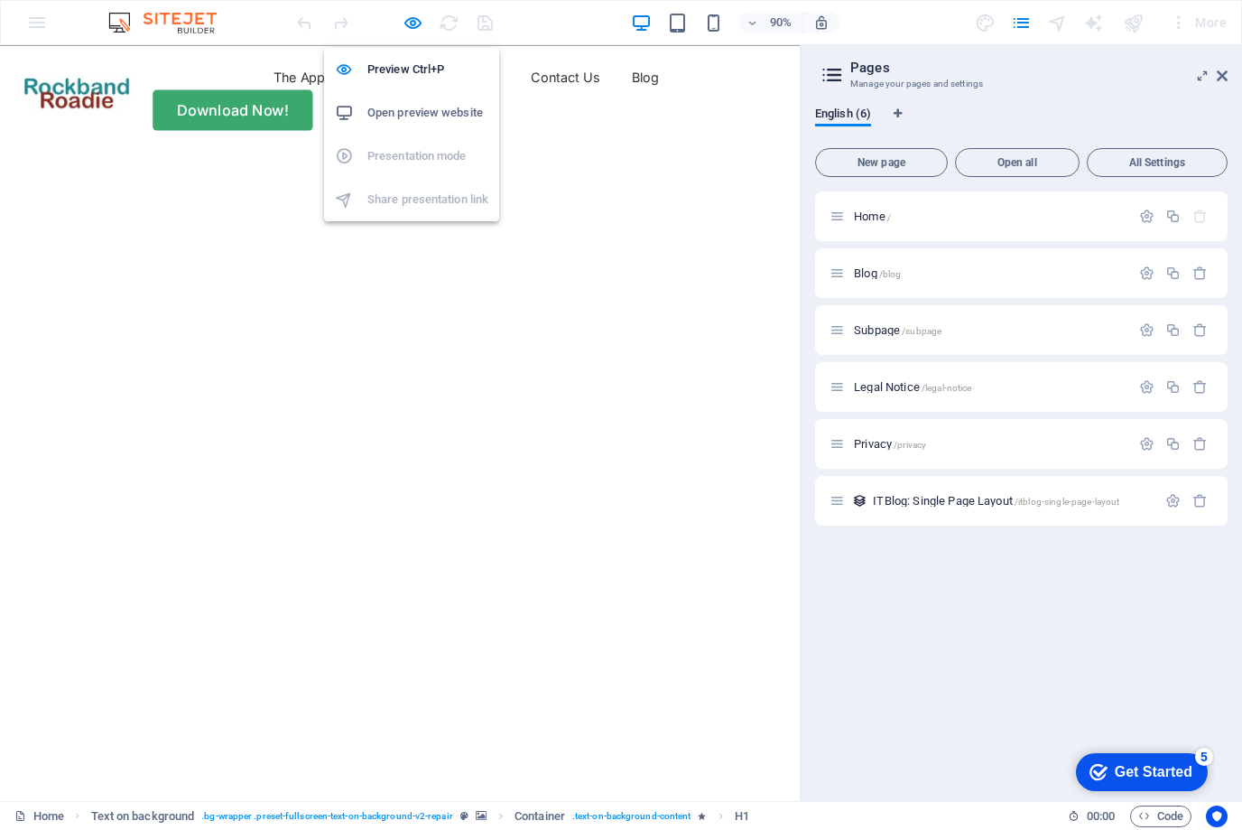
click at [382, 115] on h6 "Open preview website" at bounding box center [427, 113] width 121 height 22
click at [380, 77] on h6 "Preview Ctrl+P" at bounding box center [427, 70] width 121 height 22
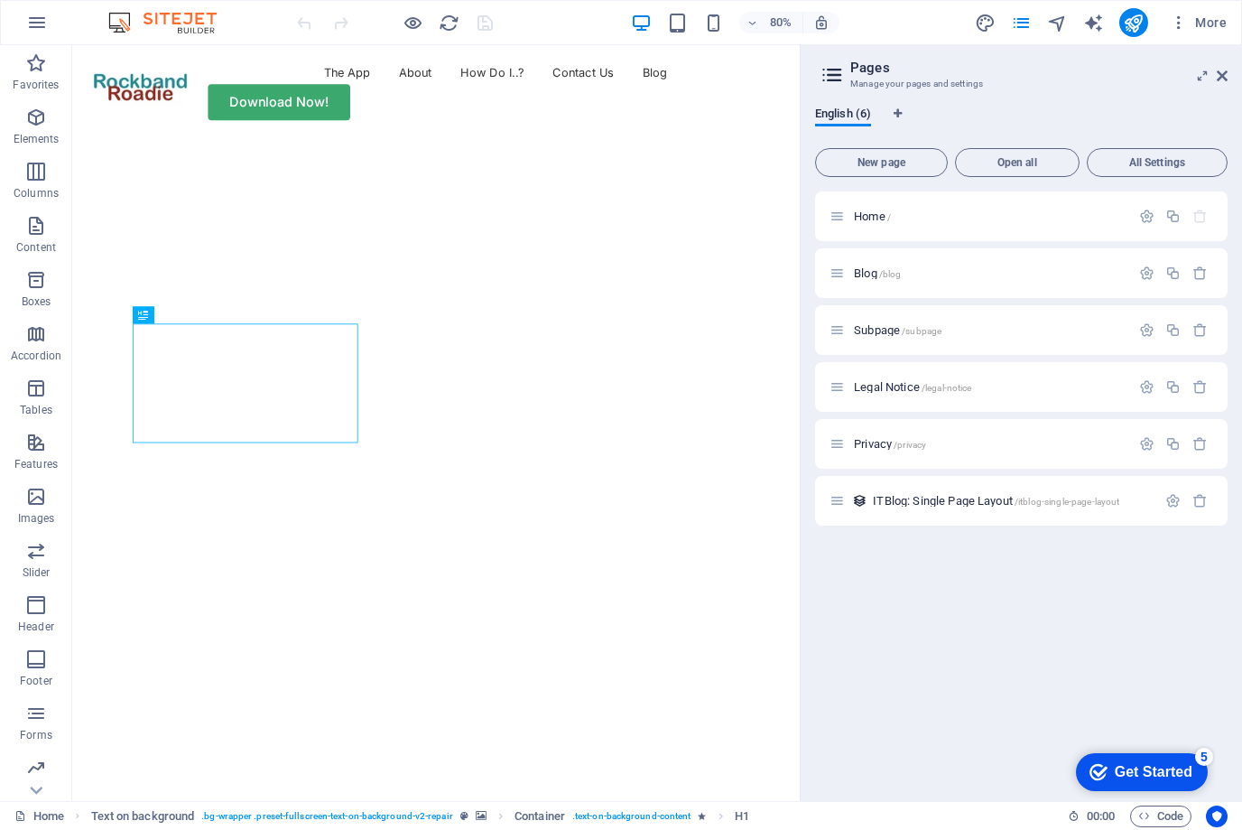
click at [257, 21] on div "80% More" at bounding box center [621, 22] width 1240 height 43
click at [1157, 821] on span "Code" at bounding box center [1160, 816] width 45 height 22
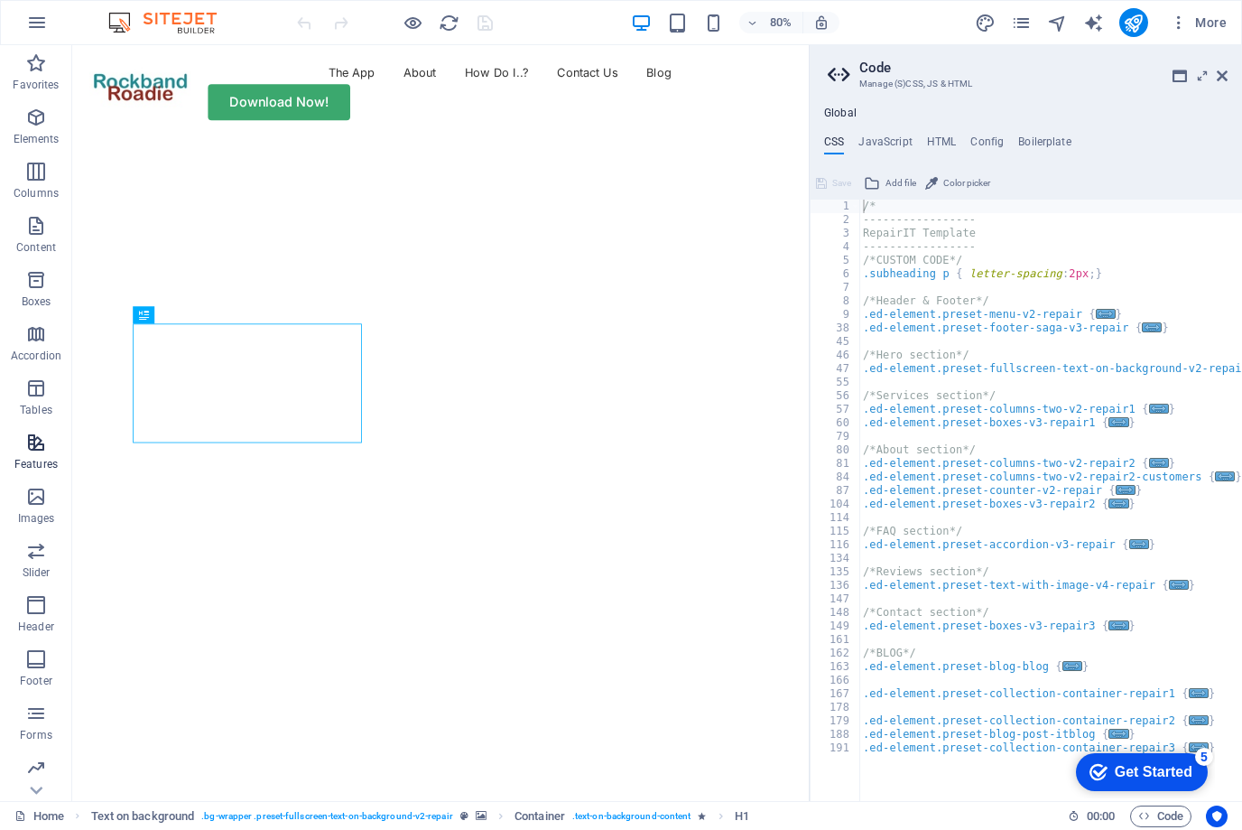
click at [28, 449] on icon "button" at bounding box center [36, 442] width 22 height 22
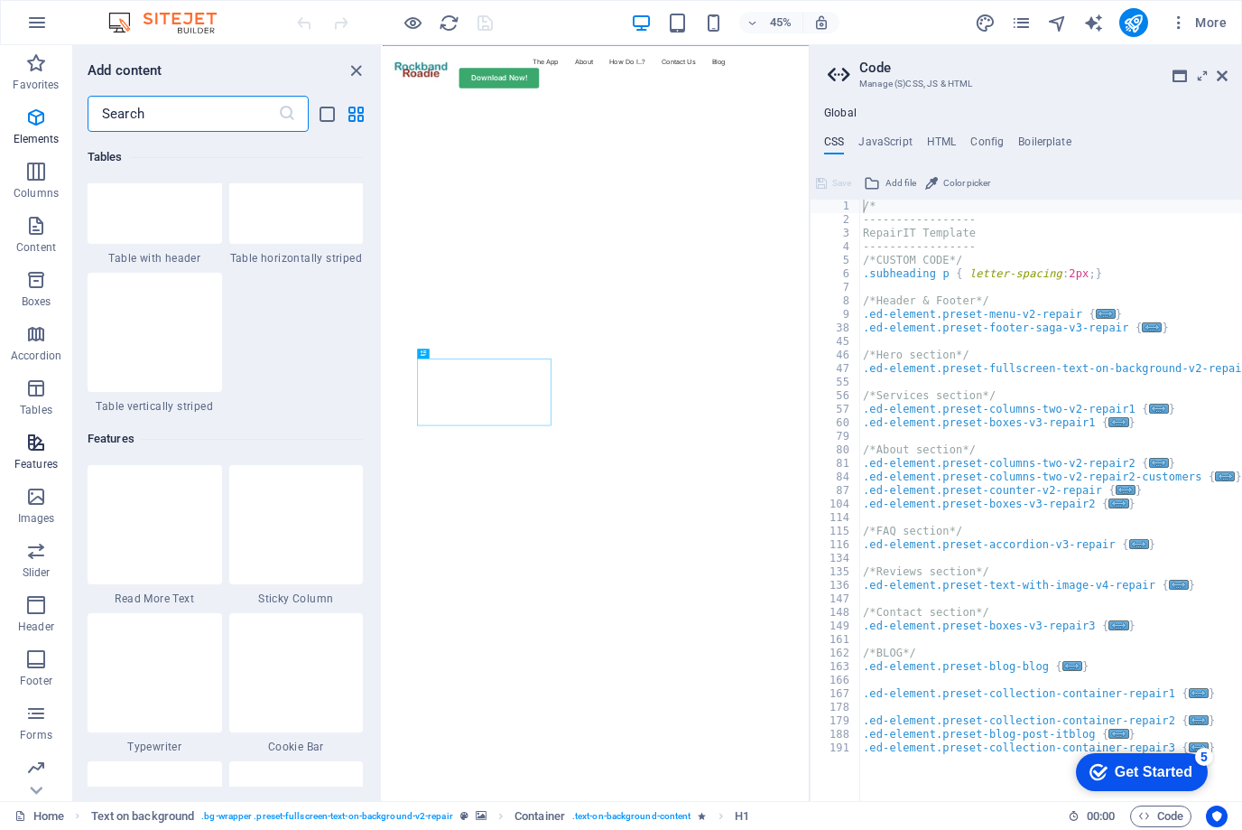
scroll to position [7036, 0]
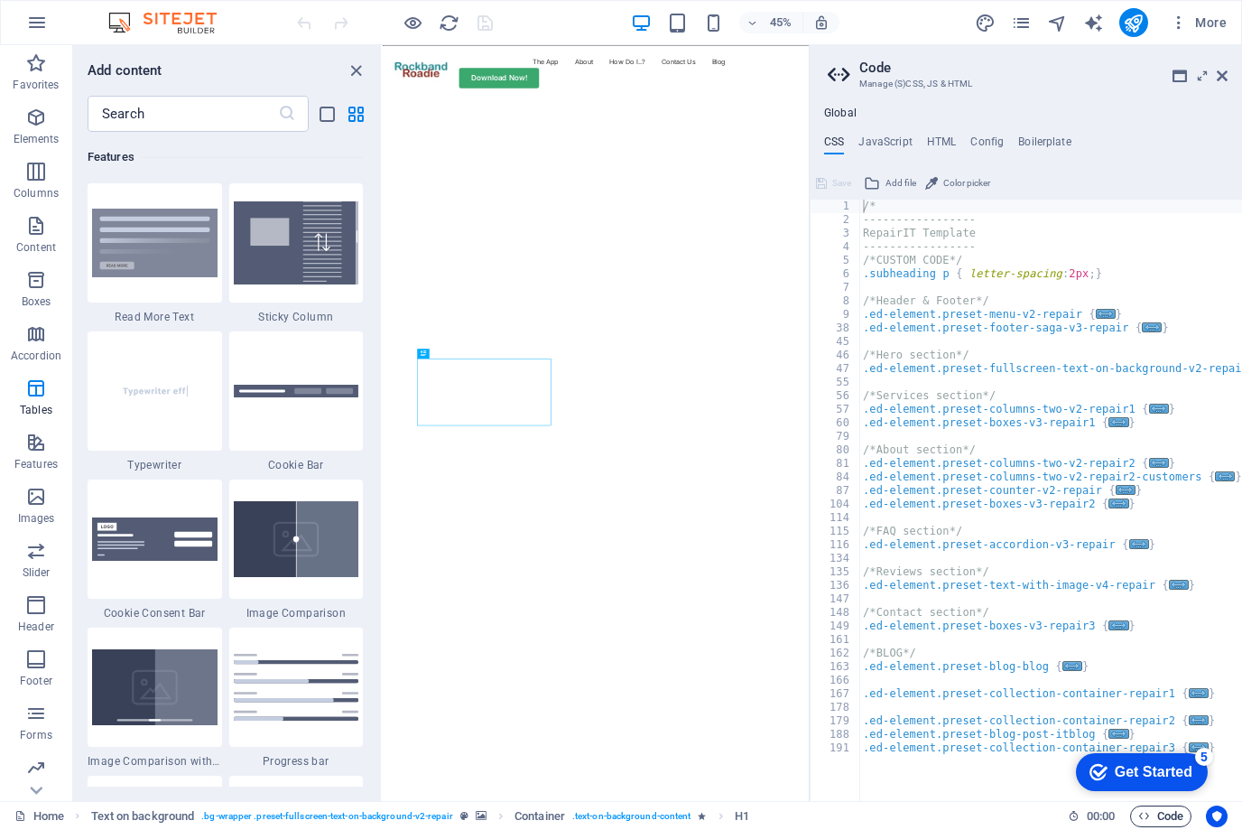
click at [1163, 814] on span "Code" at bounding box center [1160, 816] width 45 height 22
click at [1217, 77] on icon at bounding box center [1222, 76] width 11 height 14
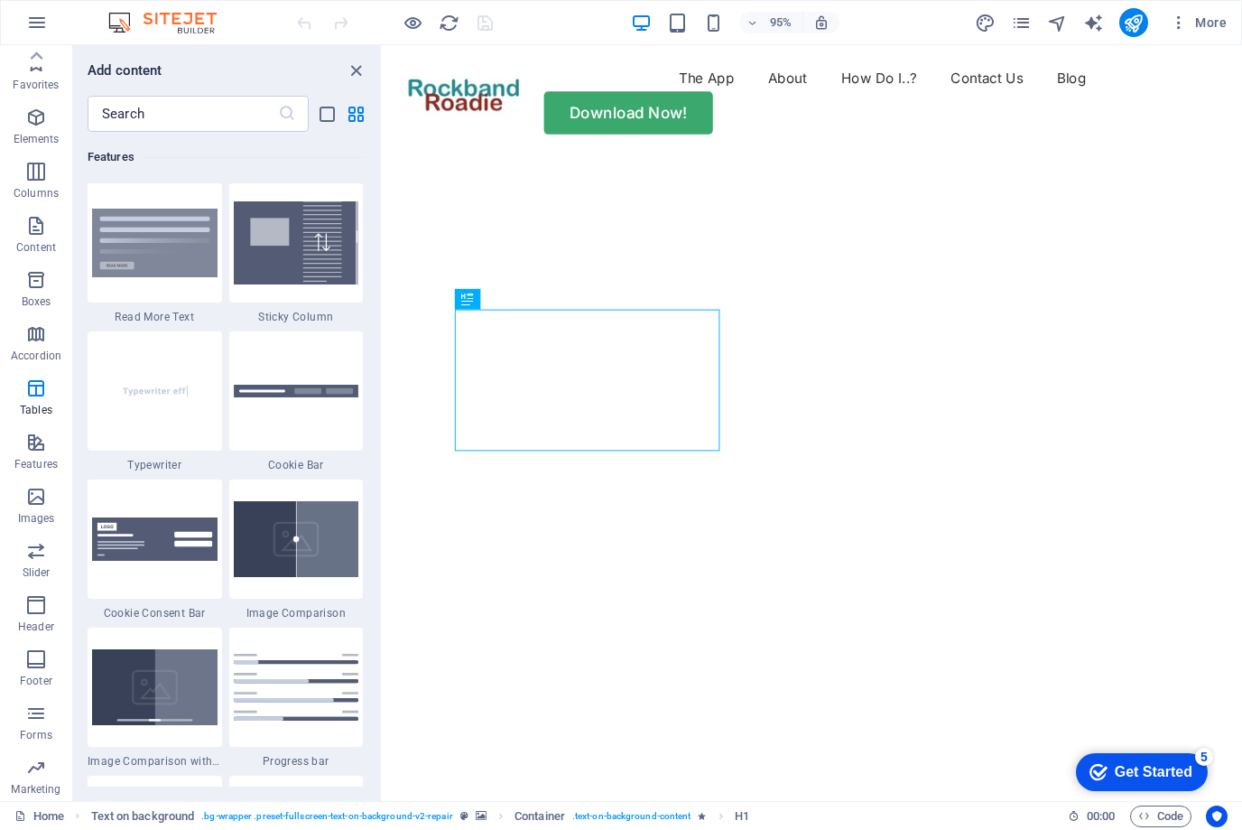
scroll to position [0, 0]
click at [38, 241] on p "Content" at bounding box center [36, 247] width 40 height 14
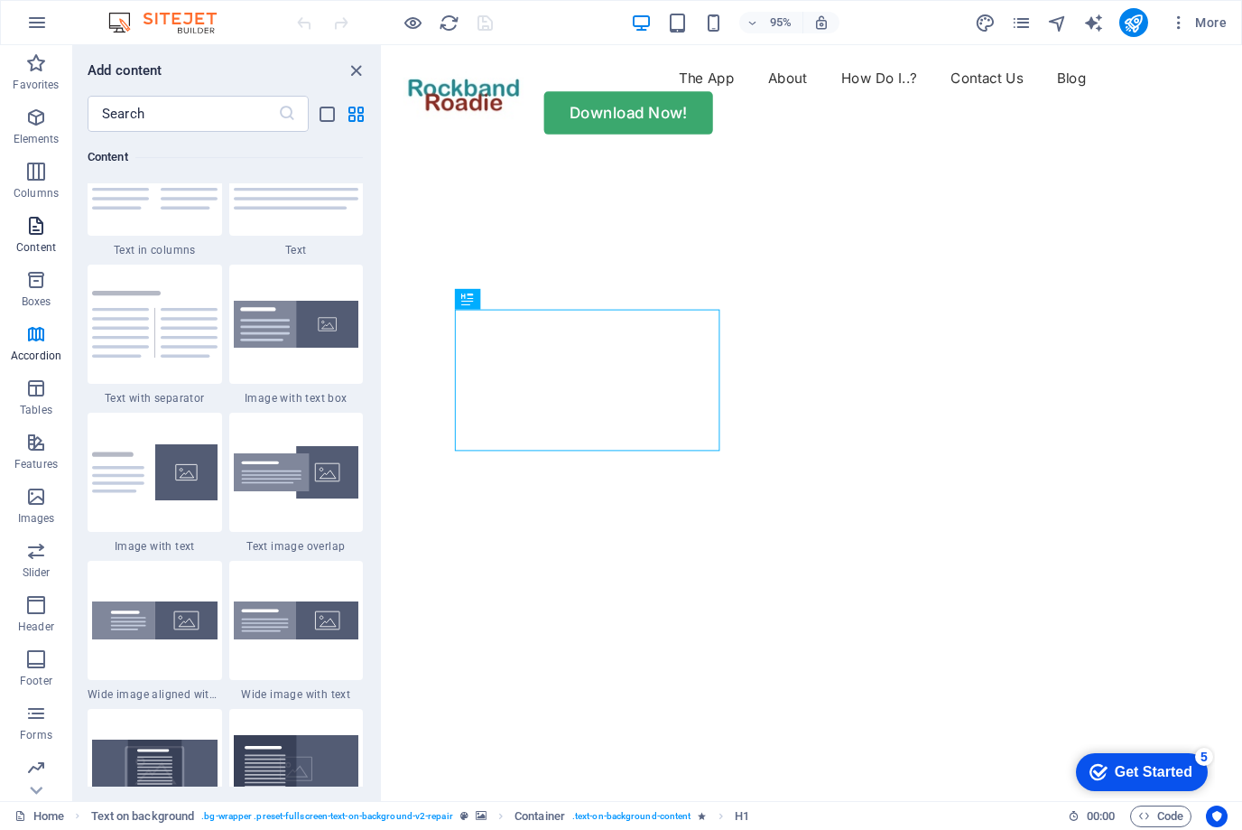
scroll to position [3175, 0]
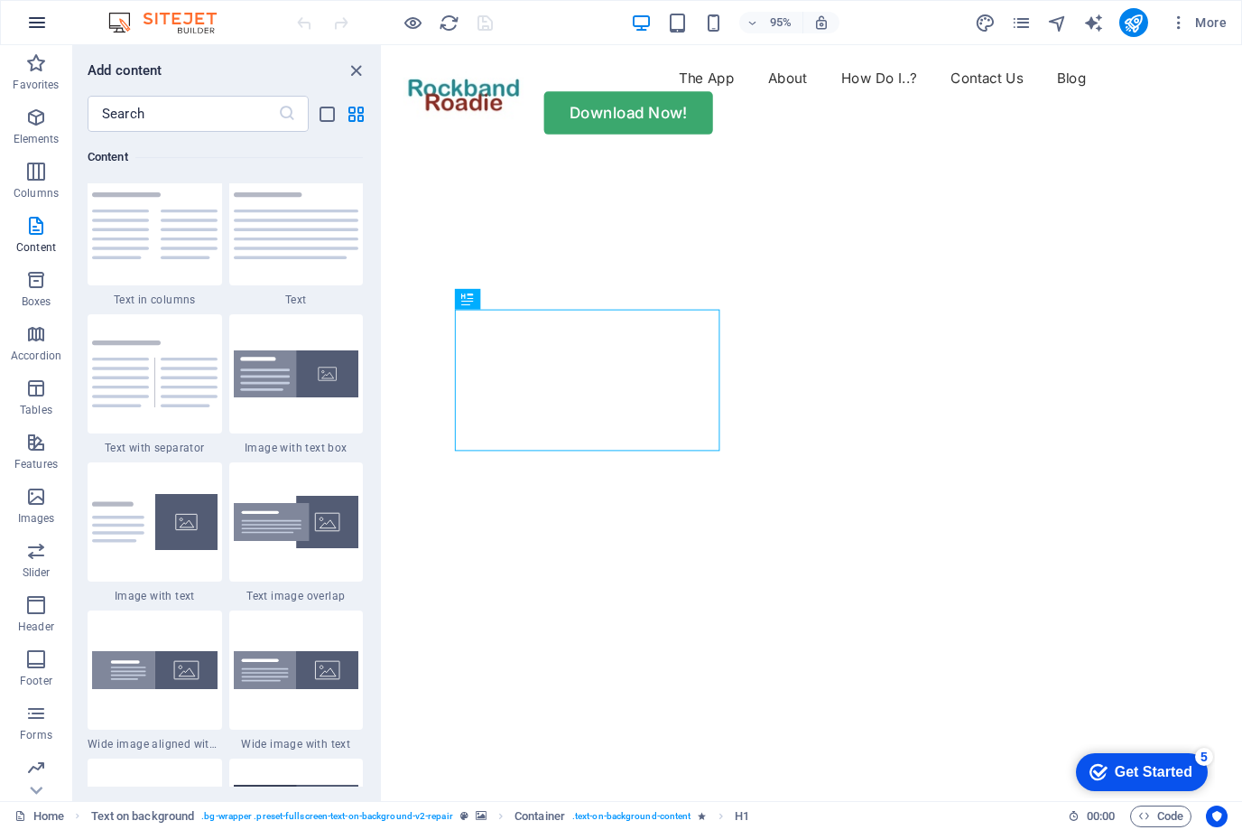
click at [35, 31] on icon "button" at bounding box center [37, 23] width 22 height 22
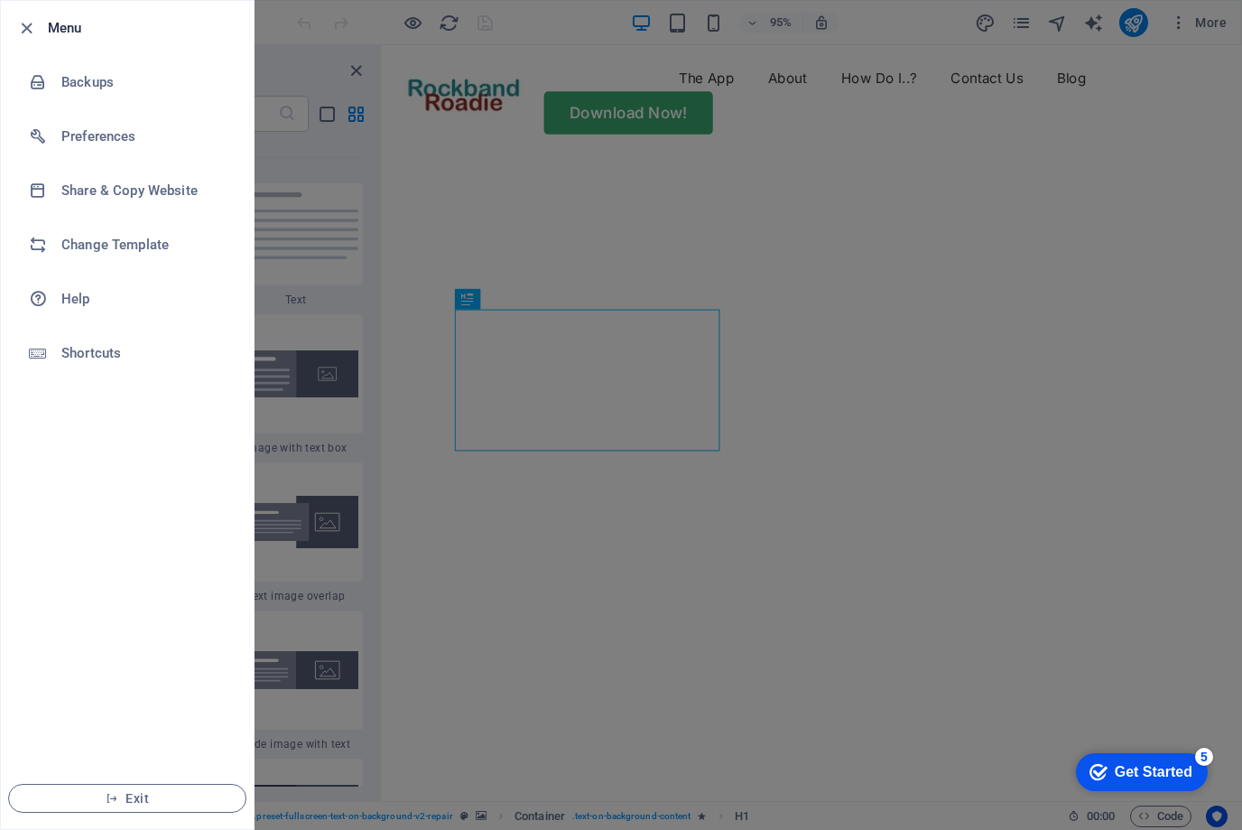
click at [20, 42] on li "Menu" at bounding box center [127, 28] width 253 height 54
click at [32, 35] on icon "button" at bounding box center [26, 28] width 21 height 21
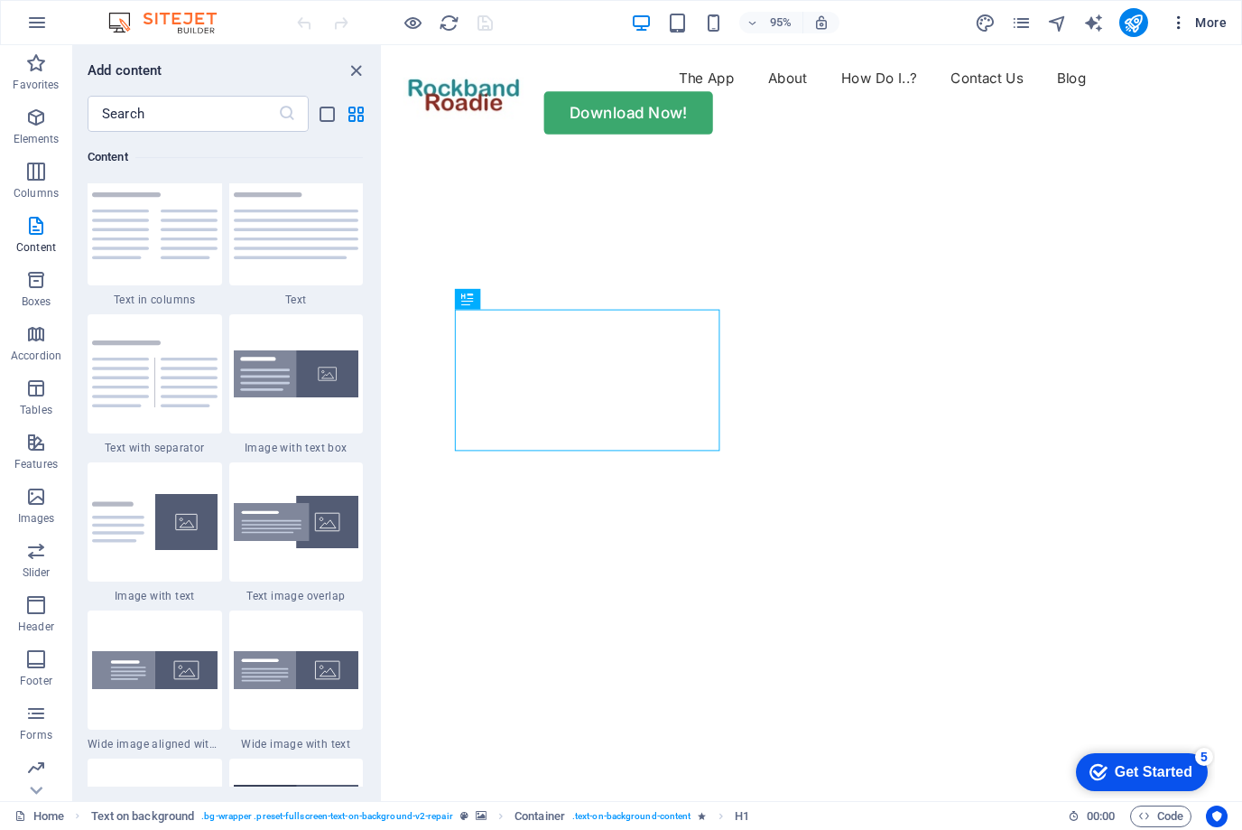
click at [1211, 12] on button "More" at bounding box center [1198, 22] width 71 height 29
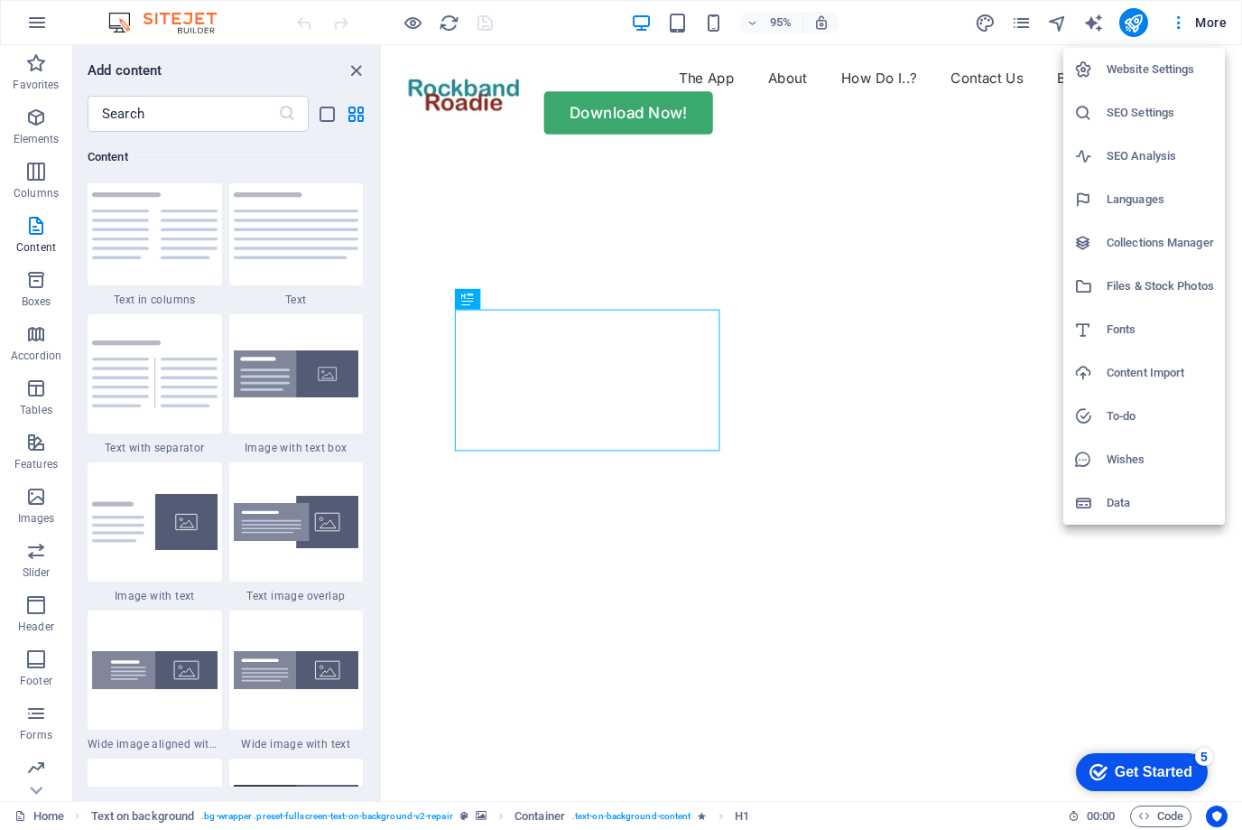
click at [1219, 20] on div at bounding box center [621, 415] width 1242 height 830
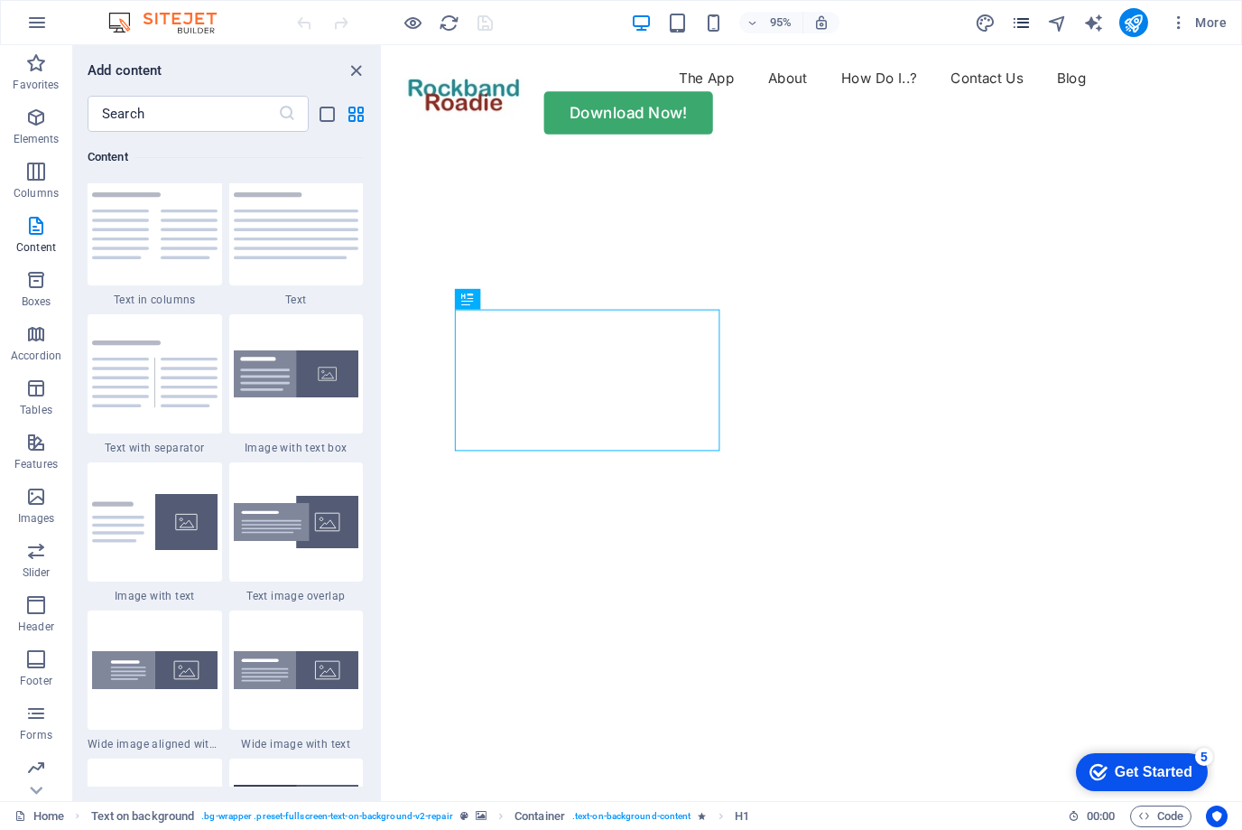
click at [1017, 31] on icon "pages" at bounding box center [1021, 23] width 21 height 21
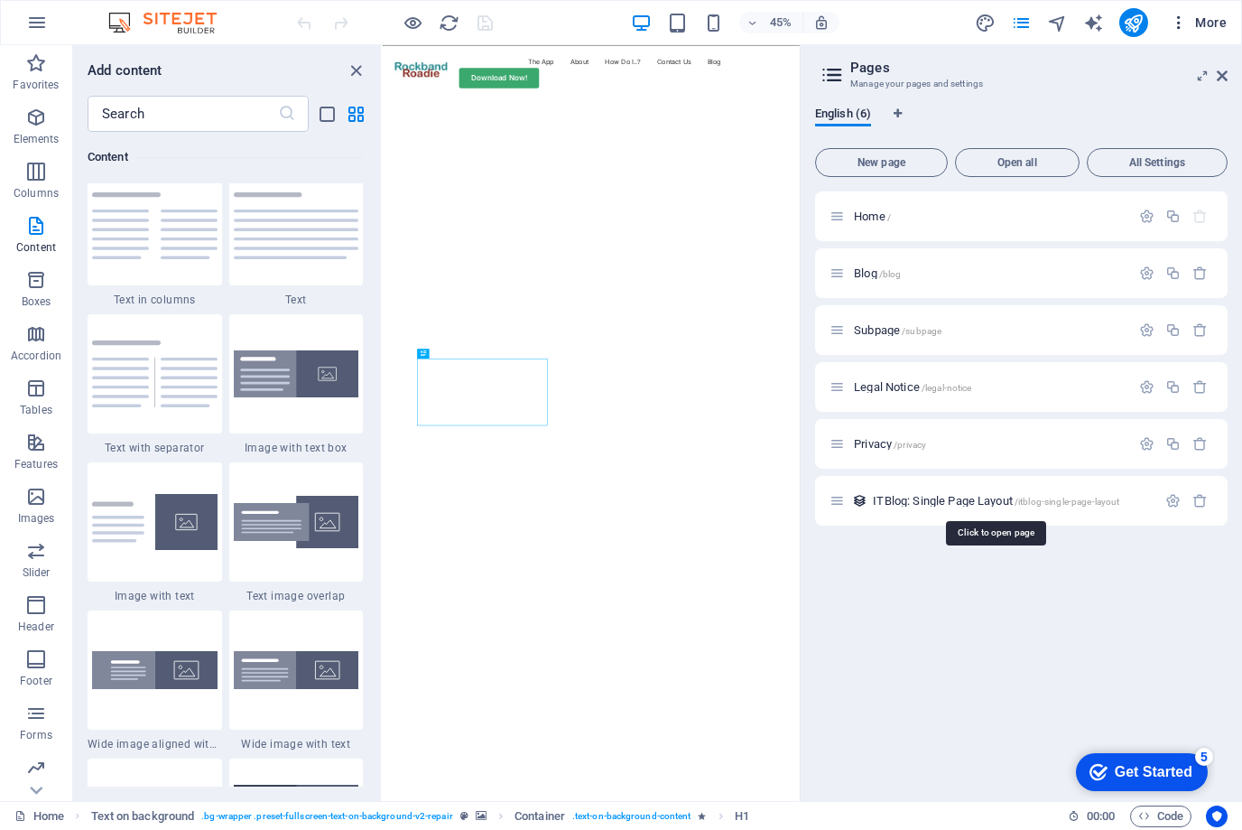
click at [1214, 20] on span "More" at bounding box center [1198, 23] width 57 height 18
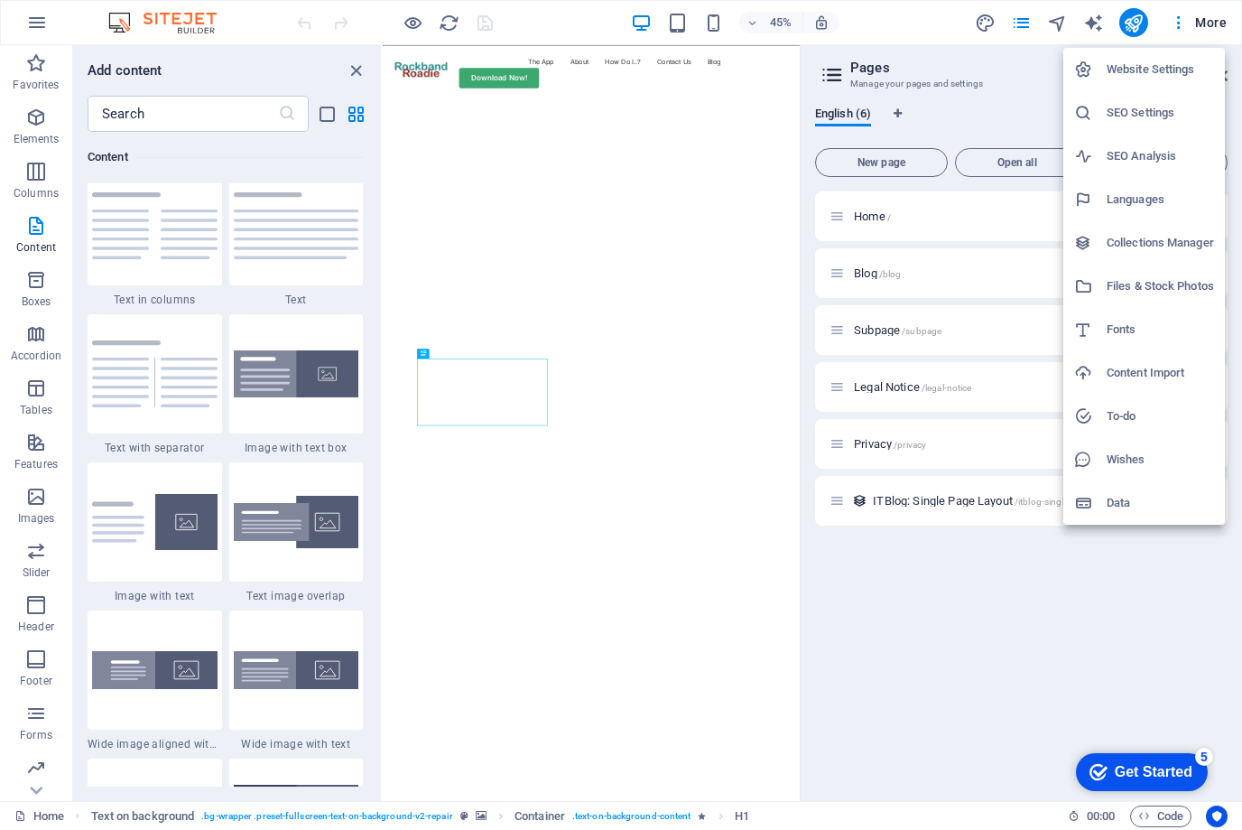
click at [1210, 26] on div at bounding box center [621, 415] width 1242 height 830
